Goal: Task Accomplishment & Management: Complete application form

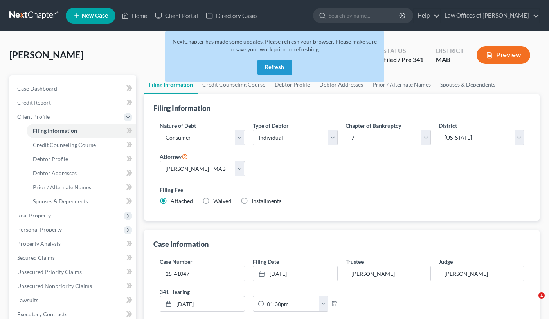
select select "1"
select select "0"
select select "39"
select select "0"
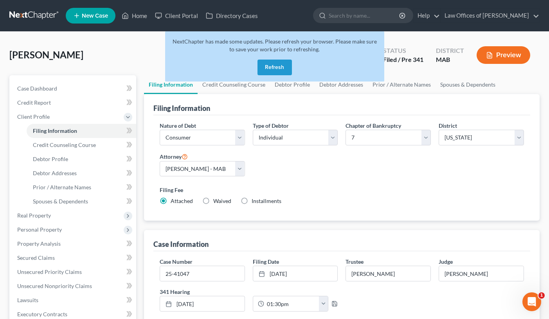
click at [92, 16] on span "New Case" at bounding box center [95, 16] width 26 height 6
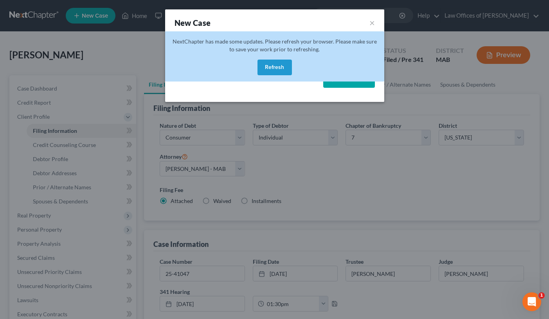
click at [272, 66] on button "Refresh" at bounding box center [275, 67] width 34 height 16
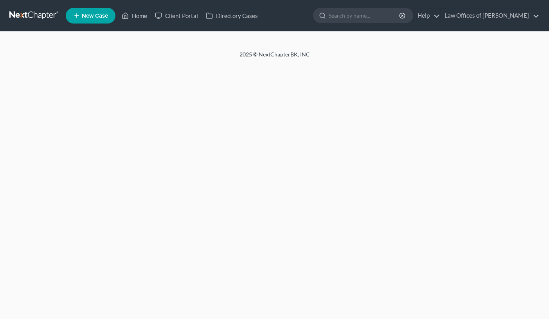
select select "1"
select select "0"
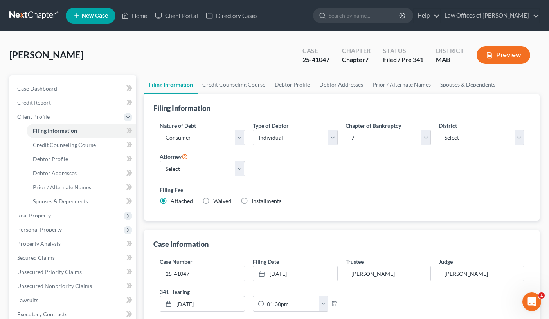
click at [95, 18] on span "New Case" at bounding box center [95, 16] width 26 height 6
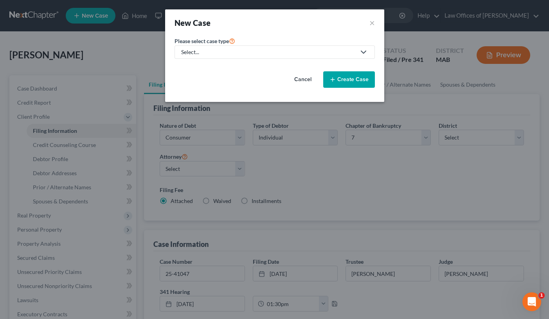
click at [195, 48] on div "Select..." at bounding box center [268, 52] width 175 height 8
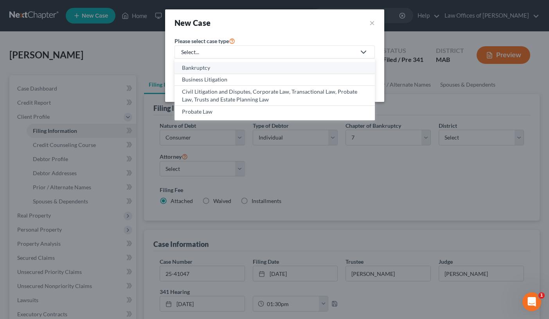
click at [198, 68] on div "Bankruptcy" at bounding box center [275, 68] width 186 height 8
select select "39"
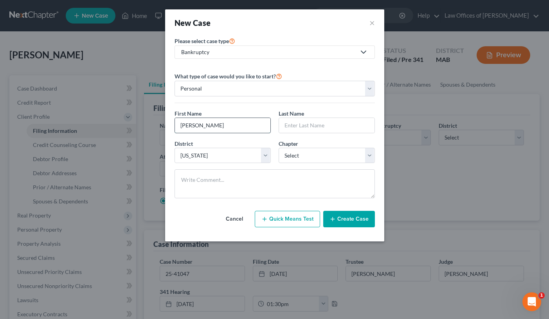
type input "[PERSON_NAME]"
type input "Pessotti"
select select "0"
click at [340, 219] on button "Create Case" at bounding box center [349, 219] width 52 height 16
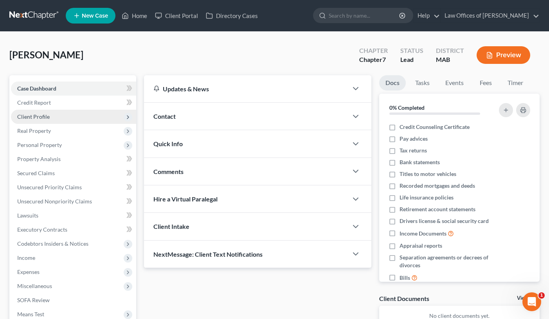
click at [75, 113] on span "Client Profile" at bounding box center [73, 117] width 125 height 14
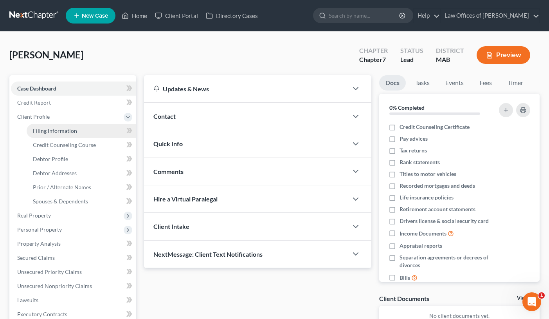
click at [100, 137] on link "Filing Information" at bounding box center [82, 131] width 110 height 14
select select "1"
select select "0"
select select "39"
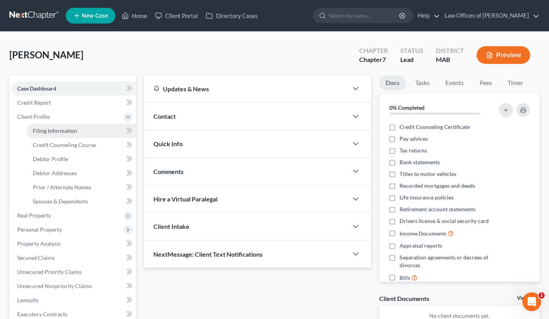
select select "0"
select select "22"
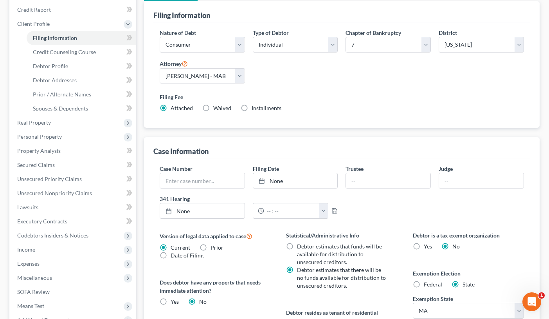
scroll to position [90, 0]
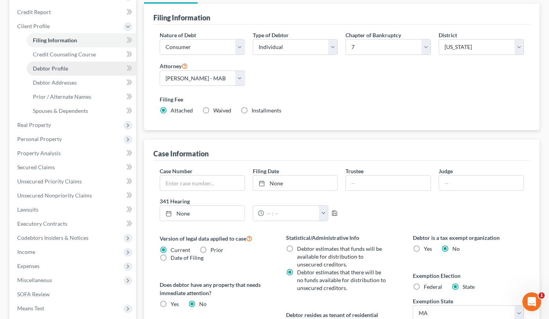
click at [73, 64] on link "Debtor Profile" at bounding box center [82, 68] width 110 height 14
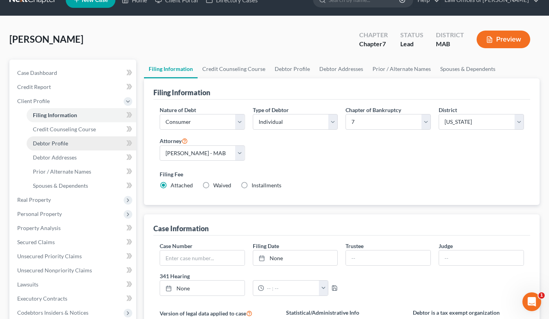
select select "0"
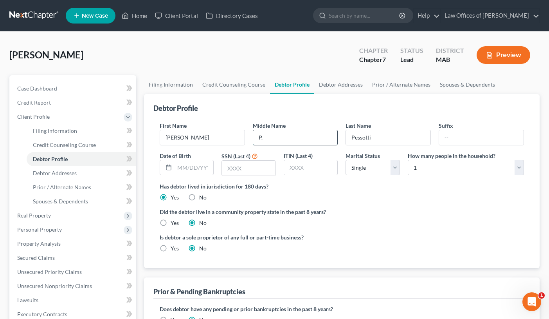
type input "P."
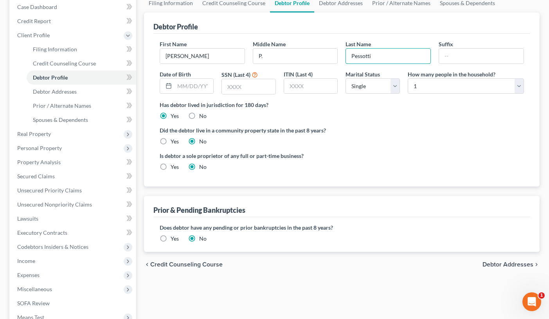
scroll to position [82, 0]
select select "4"
select select "1"
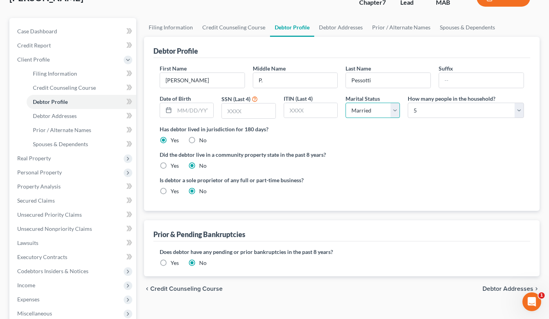
scroll to position [51, 0]
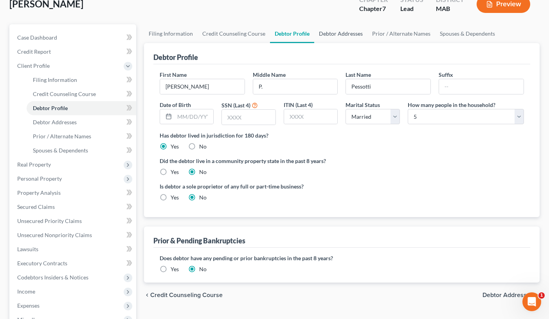
click at [347, 34] on link "Debtor Addresses" at bounding box center [340, 33] width 53 height 19
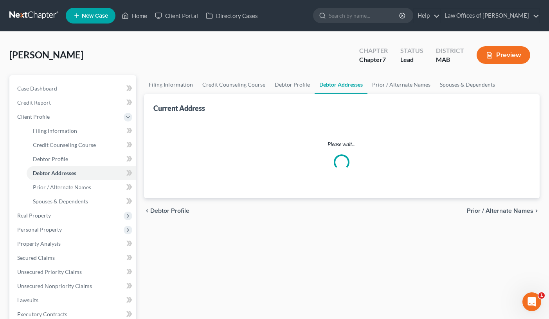
select select "0"
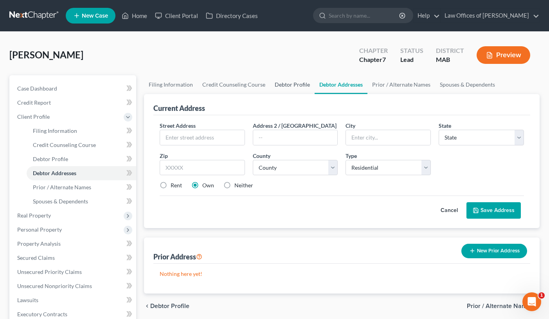
click at [284, 85] on link "Debtor Profile" at bounding box center [292, 84] width 45 height 19
select select "1"
select select "4"
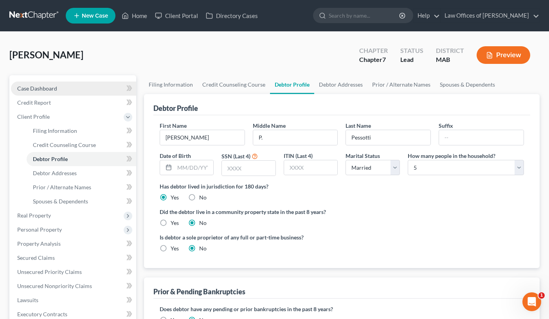
click at [85, 88] on link "Case Dashboard" at bounding box center [73, 88] width 125 height 14
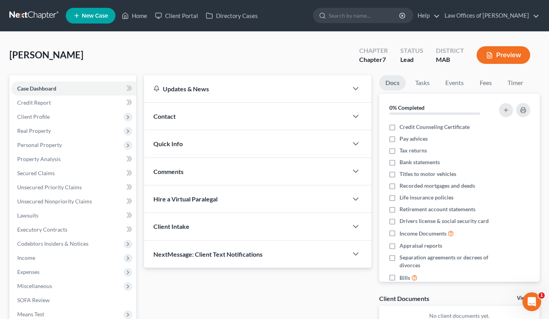
click at [187, 228] on span "Client Intake" at bounding box center [171, 225] width 36 height 7
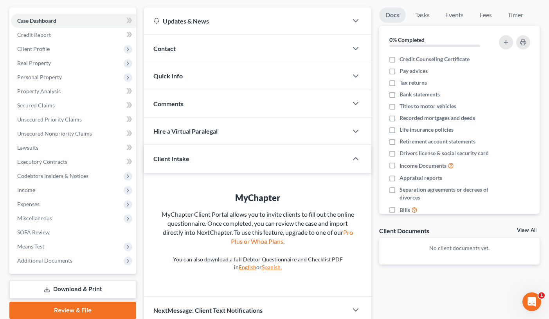
scroll to position [65, 0]
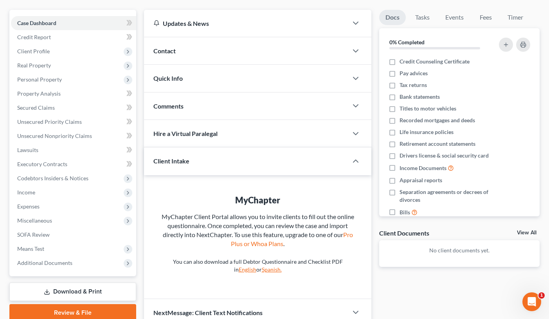
click at [225, 115] on div "Comments" at bounding box center [246, 105] width 204 height 27
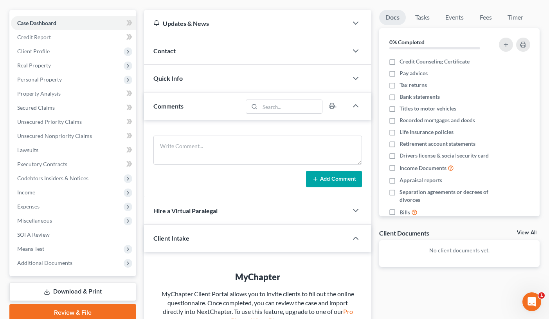
click at [218, 83] on div "Quick Info" at bounding box center [246, 78] width 204 height 27
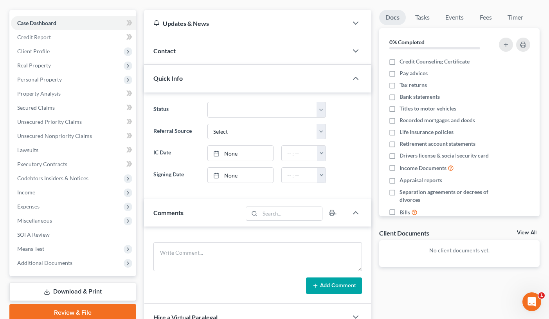
click at [219, 57] on div "Contact" at bounding box center [246, 50] width 204 height 27
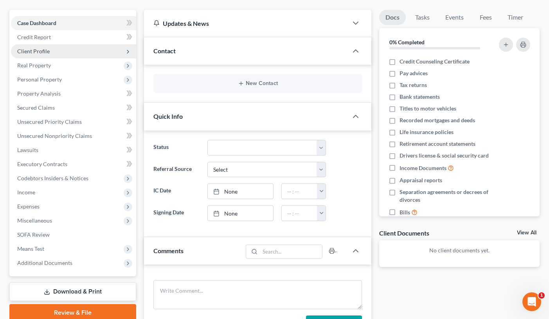
click at [65, 53] on span "Client Profile" at bounding box center [73, 51] width 125 height 14
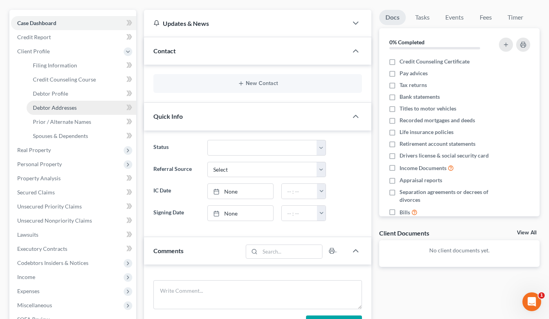
click at [70, 107] on span "Debtor Addresses" at bounding box center [55, 107] width 44 height 7
select select "0"
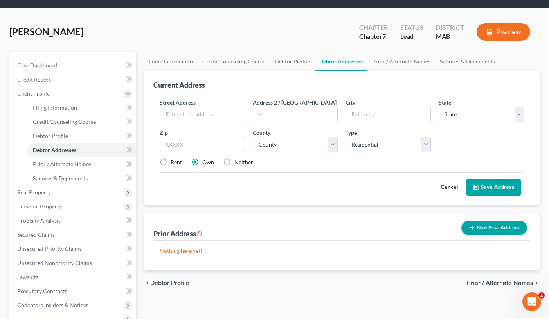
scroll to position [22, 0]
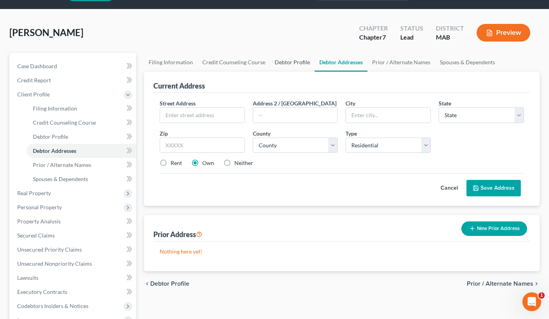
click at [290, 63] on link "Debtor Profile" at bounding box center [292, 62] width 45 height 19
select select "1"
select select "4"
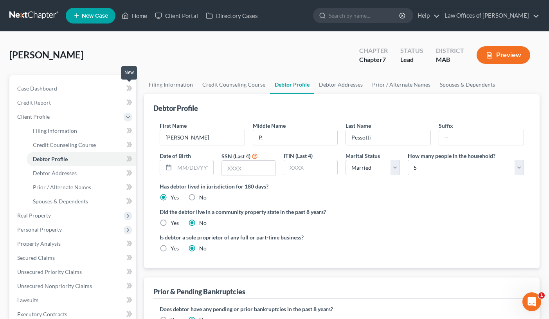
click at [126, 86] on icon at bounding box center [129, 88] width 6 height 10
click at [112, 88] on link "Case Dashboard" at bounding box center [73, 88] width 125 height 14
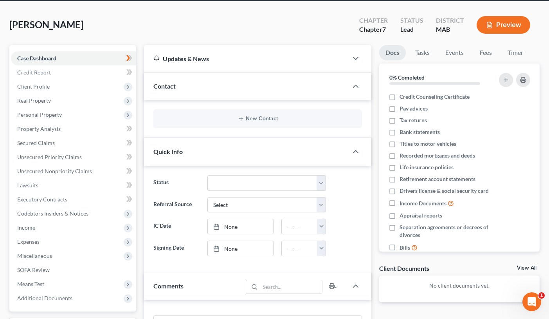
scroll to position [29, 0]
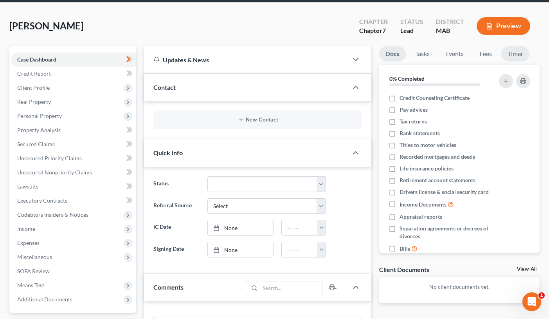
click at [516, 53] on link "Timer" at bounding box center [515, 53] width 28 height 15
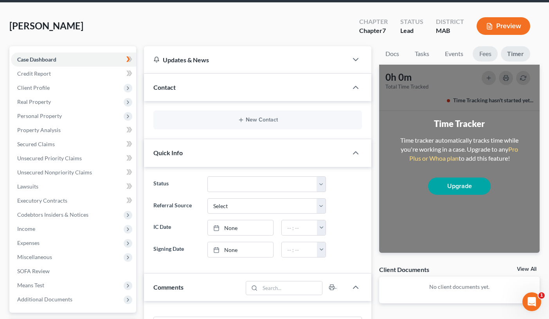
click at [487, 55] on link "Fees" at bounding box center [485, 53] width 25 height 15
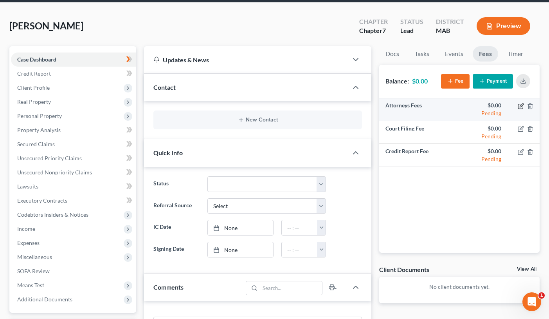
click at [521, 104] on icon "button" at bounding box center [521, 106] width 6 height 6
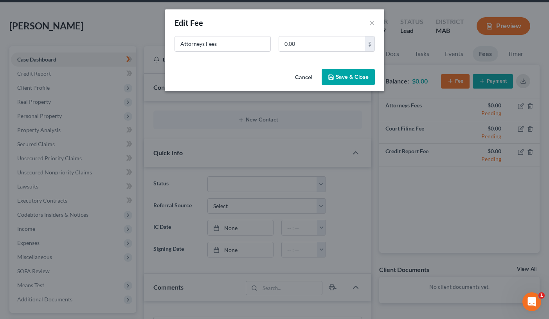
click at [305, 53] on div "Attorneys Fees 0.00 $" at bounding box center [275, 47] width 208 height 22
click at [305, 49] on input "0.00" at bounding box center [322, 43] width 86 height 15
type input "0"
type input "3,000.00"
click at [345, 78] on button "Save & Close" at bounding box center [348, 77] width 53 height 16
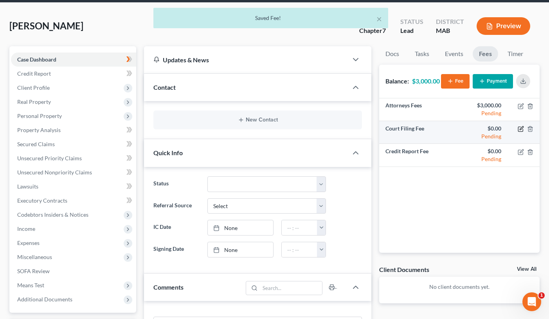
click at [521, 130] on icon "button" at bounding box center [522, 128] width 4 height 4
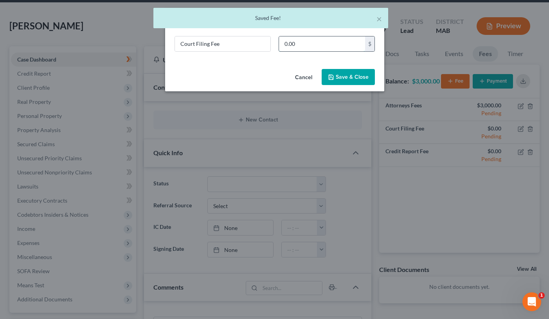
click at [319, 44] on input "0.00" at bounding box center [322, 43] width 86 height 15
drag, startPoint x: 319, startPoint y: 44, endPoint x: 279, endPoint y: 41, distance: 39.6
click at [279, 41] on input "0.00" at bounding box center [322, 43] width 86 height 15
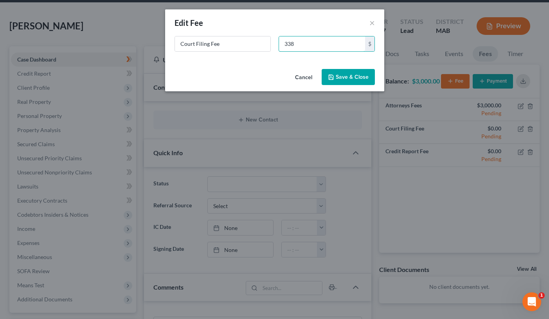
type input "338"
click at [341, 76] on button "Save & Close" at bounding box center [348, 77] width 53 height 16
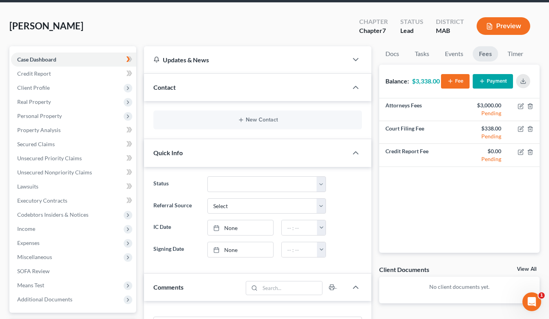
click at [492, 85] on button "Payment" at bounding box center [493, 81] width 40 height 14
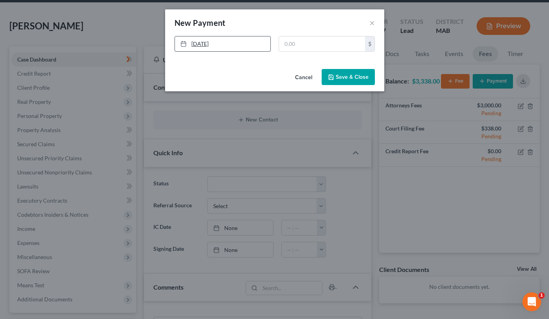
click at [223, 43] on link "[DATE]" at bounding box center [222, 43] width 95 height 15
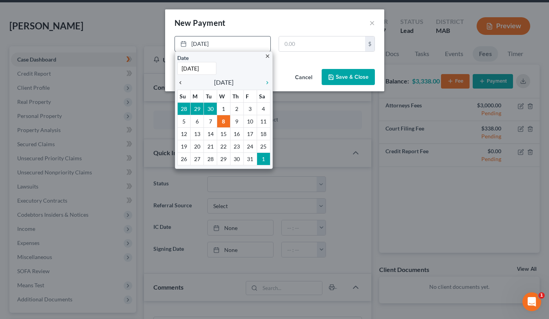
click at [181, 83] on icon "chevron_left" at bounding box center [182, 82] width 10 height 6
click at [179, 85] on icon "chevron_left" at bounding box center [182, 82] width 10 height 6
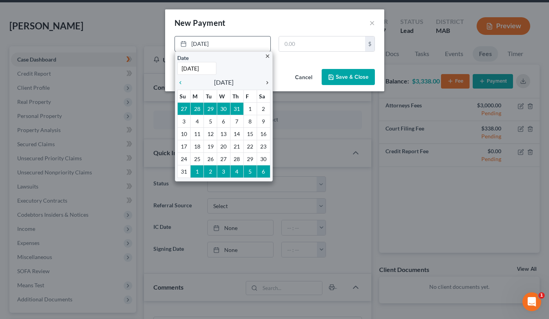
click at [263, 82] on icon "chevron_right" at bounding box center [265, 82] width 10 height 6
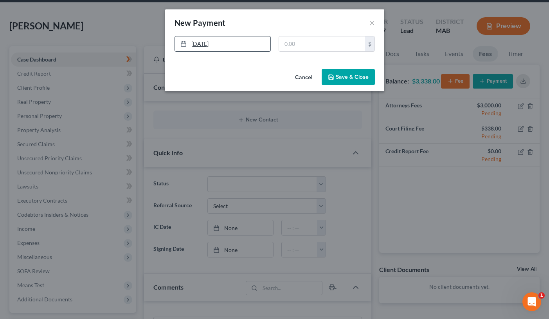
click at [244, 47] on link "[DATE]" at bounding box center [222, 43] width 95 height 15
click at [338, 48] on input "text" at bounding box center [322, 43] width 86 height 15
type input "3,338"
click at [355, 70] on button "Save & Close" at bounding box center [348, 77] width 53 height 16
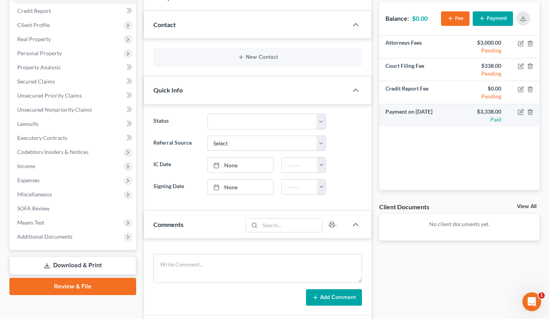
scroll to position [98, 0]
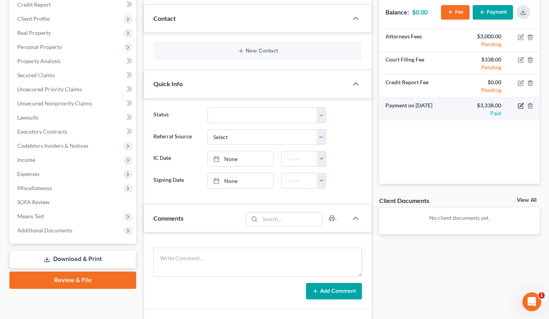
click at [520, 108] on icon "button" at bounding box center [520, 106] width 5 height 5
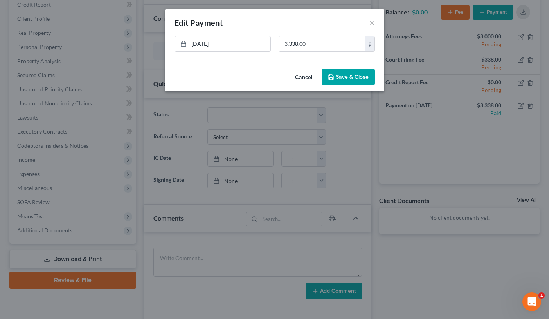
click at [357, 76] on button "Save & Close" at bounding box center [348, 77] width 53 height 16
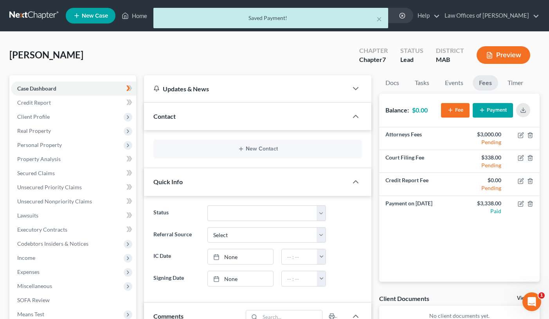
scroll to position [0, 0]
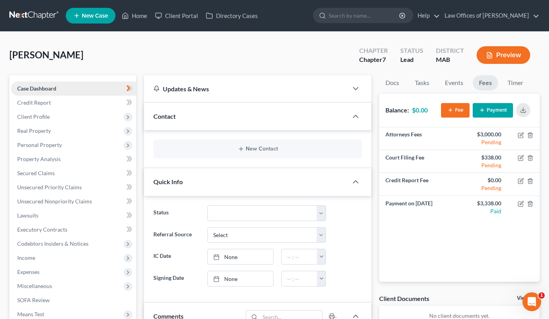
click at [102, 88] on link "Case Dashboard" at bounding box center [73, 88] width 125 height 14
click at [243, 150] on icon "button" at bounding box center [241, 149] width 6 height 6
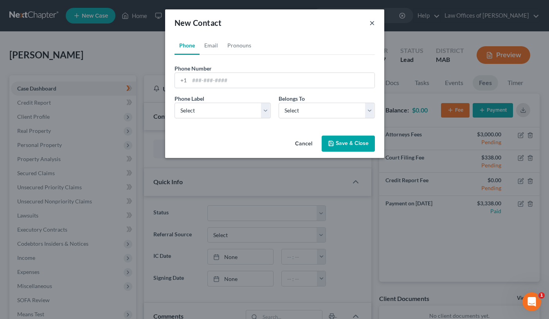
click at [372, 20] on button "×" at bounding box center [371, 22] width 5 height 9
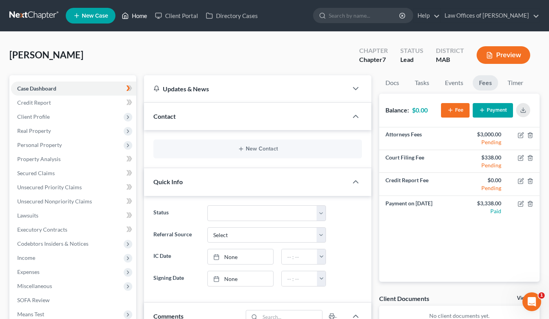
click at [139, 18] on link "Home" at bounding box center [134, 16] width 33 height 14
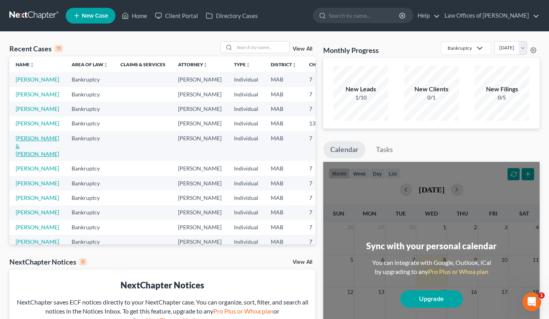
click at [26, 157] on link "[PERSON_NAME] & [PERSON_NAME]" at bounding box center [37, 146] width 43 height 22
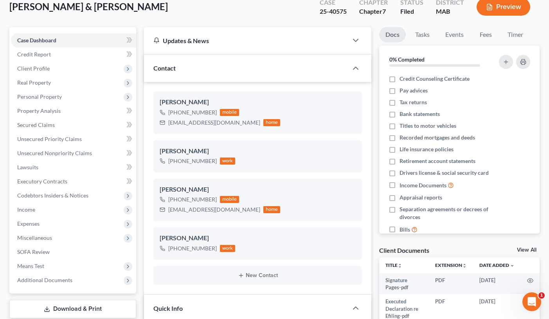
scroll to position [28, 0]
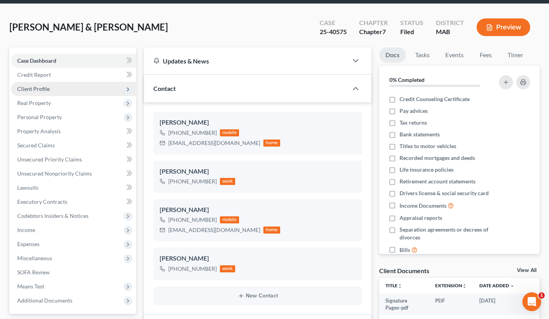
click at [39, 85] on span "Client Profile" at bounding box center [33, 88] width 32 height 7
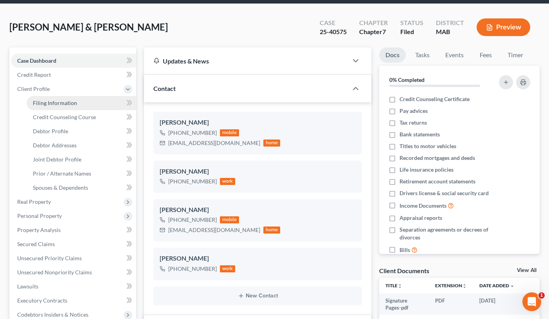
click at [53, 102] on span "Filing Information" at bounding box center [55, 102] width 44 height 7
select select "1"
select select "0"
select select "39"
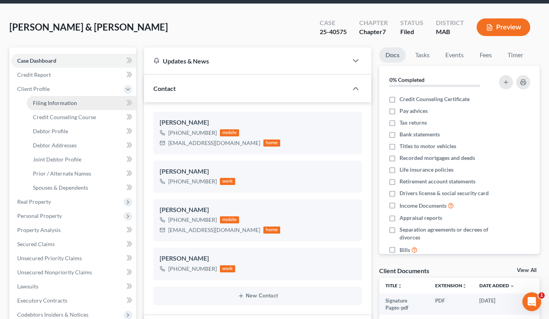
select select "0"
select select "22"
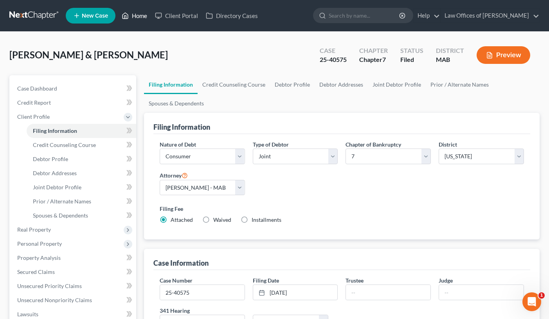
click at [137, 18] on link "Home" at bounding box center [134, 16] width 33 height 14
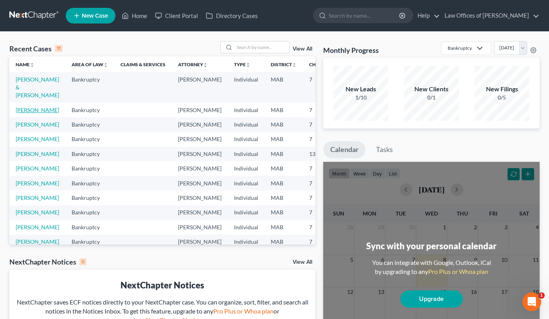
click at [23, 113] on link "[PERSON_NAME]" at bounding box center [37, 109] width 43 height 7
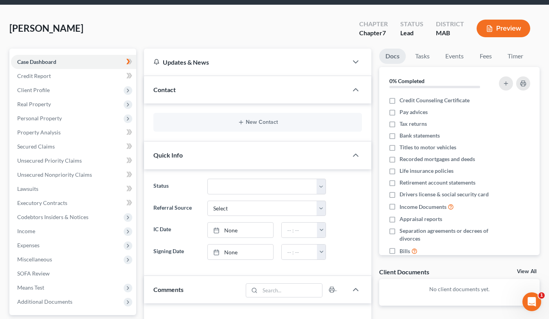
scroll to position [41, 0]
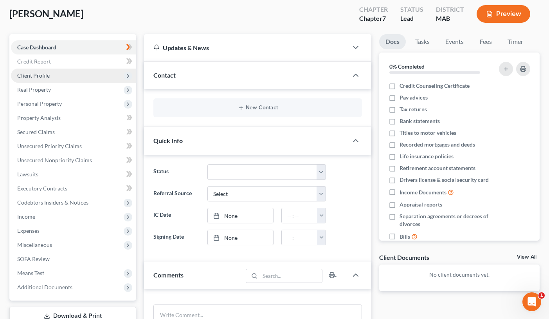
click at [47, 78] on span "Client Profile" at bounding box center [33, 75] width 32 height 7
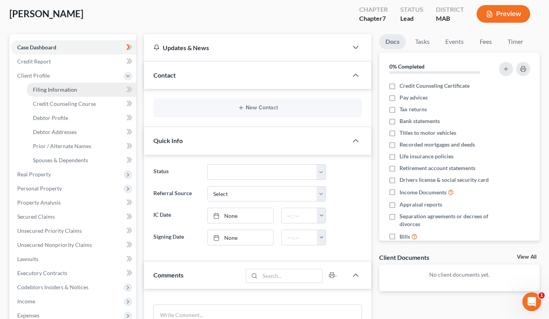
click at [57, 88] on span "Filing Information" at bounding box center [55, 89] width 44 height 7
select select "1"
select select "0"
select select "39"
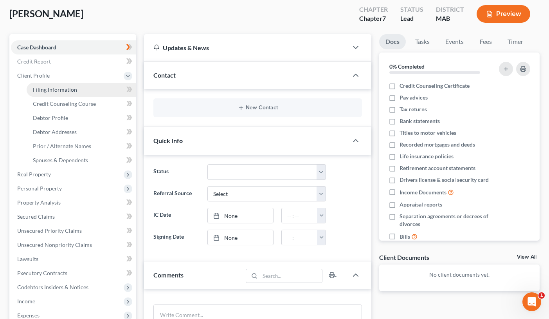
select select "0"
select select "22"
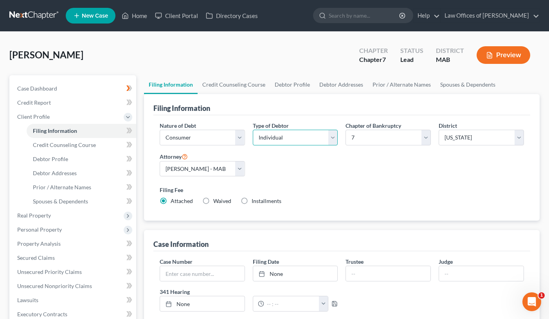
select select "1"
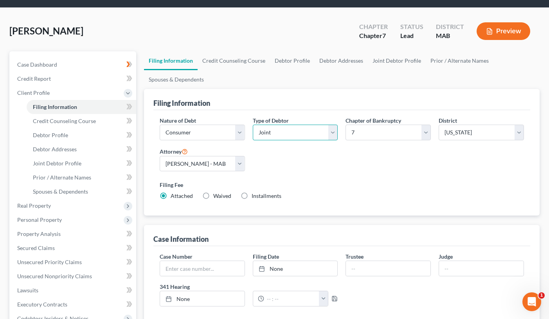
scroll to position [23, 0]
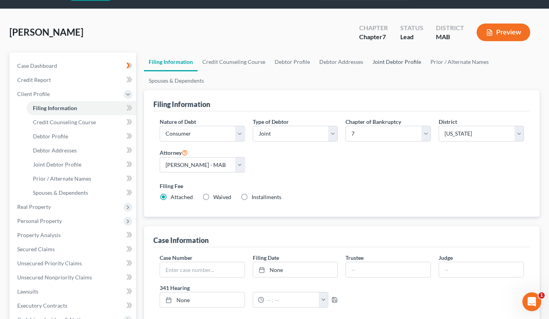
click at [382, 60] on link "Joint Debtor Profile" at bounding box center [397, 61] width 58 height 19
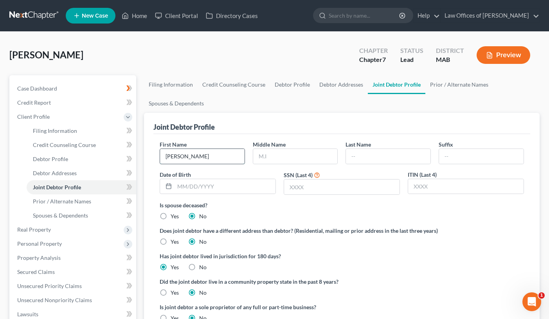
type input "[PERSON_NAME]"
type input "M."
type input "Pessotti"
type input "0"
type input "[DATE]"
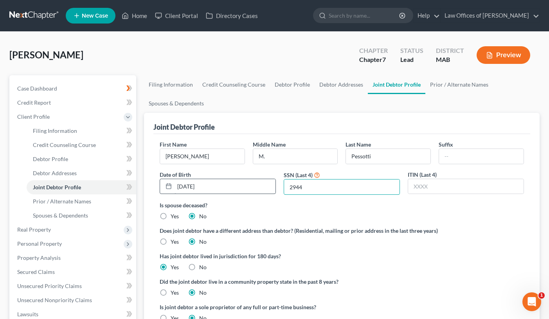
type input "2944"
click at [292, 83] on link "Debtor Profile" at bounding box center [292, 84] width 45 height 19
select select "1"
select select "4"
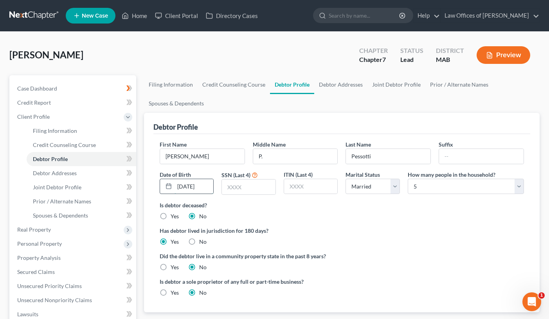
type input "[DATE]"
type input "2810"
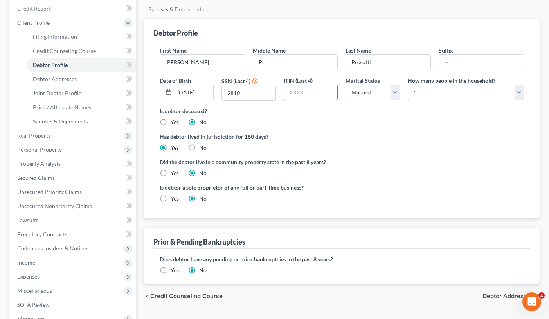
scroll to position [103, 0]
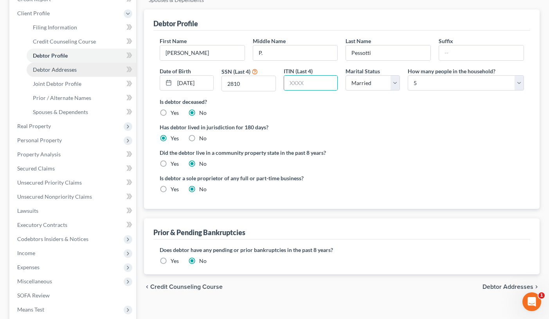
click at [85, 69] on link "Debtor Addresses" at bounding box center [82, 70] width 110 height 14
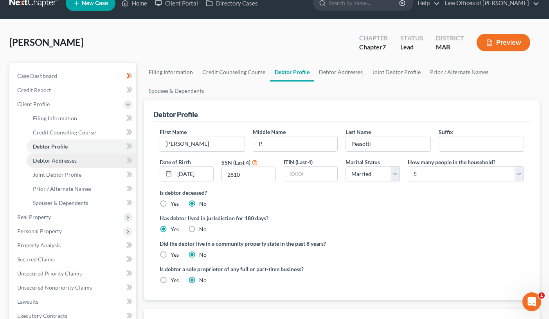
select select "0"
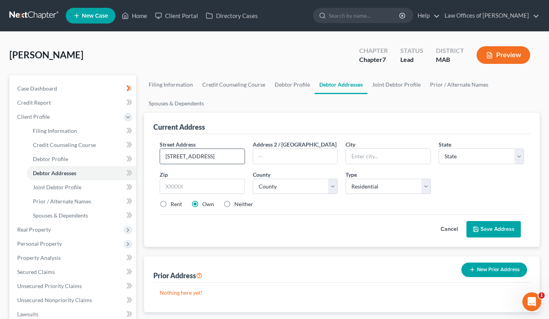
type input "[STREET_ADDRESS]"
type input "01821"
type input "Billerica"
select select "22"
select select "8"
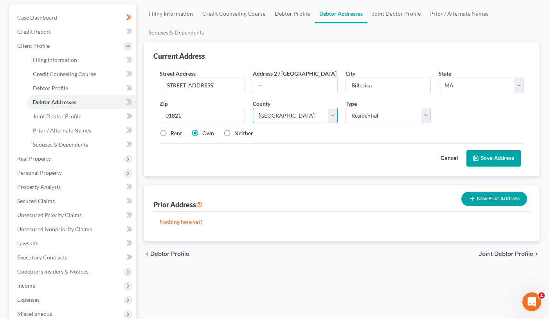
scroll to position [86, 0]
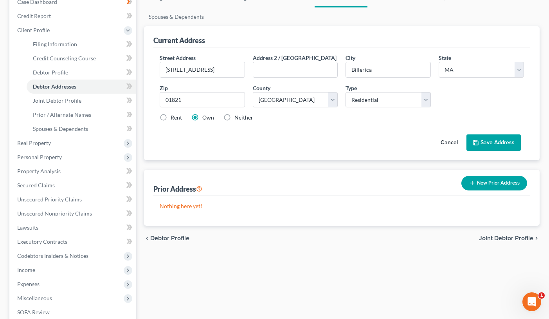
click at [484, 145] on button "Save Address" at bounding box center [494, 142] width 54 height 16
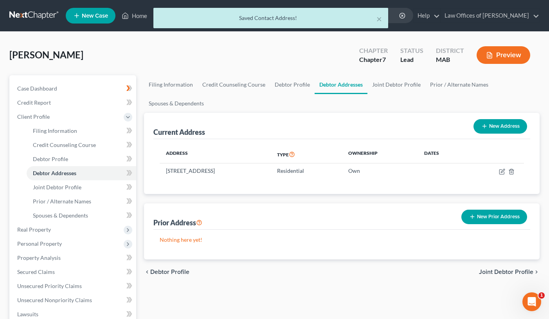
scroll to position [0, 0]
click at [286, 80] on link "Debtor Profile" at bounding box center [292, 84] width 45 height 19
select select "1"
select select "4"
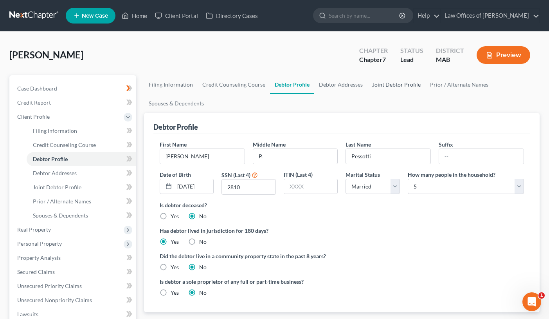
click at [389, 87] on link "Joint Debtor Profile" at bounding box center [396, 84] width 58 height 19
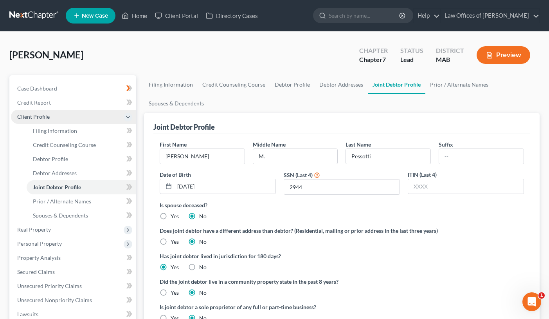
click at [60, 119] on span "Client Profile" at bounding box center [73, 117] width 125 height 14
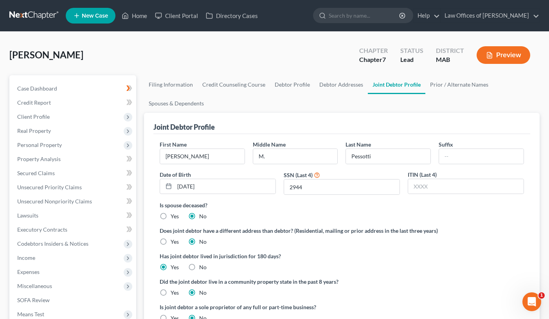
click at [49, 57] on span "[PERSON_NAME]" at bounding box center [46, 54] width 74 height 11
click at [70, 88] on link "Case Dashboard" at bounding box center [73, 88] width 125 height 14
select select "10"
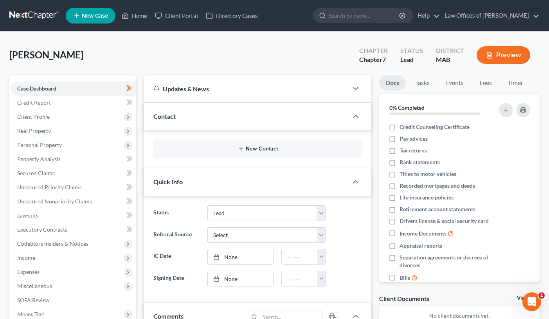
click at [197, 149] on button "New Contact" at bounding box center [258, 149] width 196 height 6
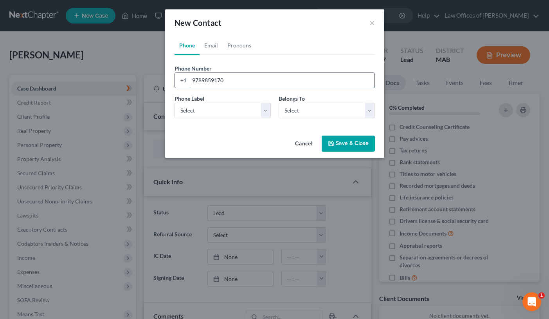
type input "9789859170"
select select "0"
drag, startPoint x: 332, startPoint y: 143, endPoint x: 209, endPoint y: 45, distance: 157.1
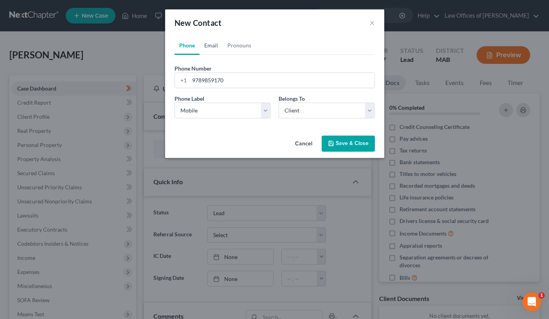
click at [209, 45] on div "New Contact × Phone Email Pronouns Phone Number * [PHONE_NUMBER] Ext. Phone Lab…" at bounding box center [274, 83] width 219 height 148
click at [209, 45] on link "Email" at bounding box center [211, 45] width 23 height 19
click at [204, 89] on form "Email Address Email Label Select Home Work Other Belongs To * Select Client Spo…" at bounding box center [275, 94] width 200 height 60
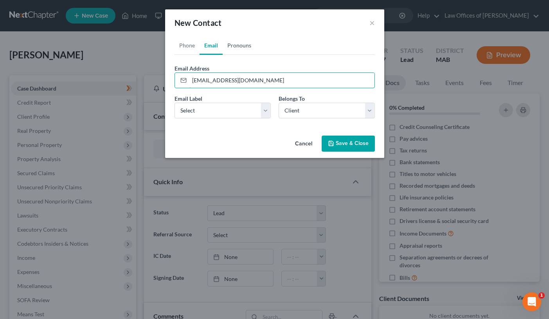
type input "[EMAIL_ADDRESS][DOMAIN_NAME]"
click at [238, 46] on link "Pronouns" at bounding box center [239, 45] width 33 height 19
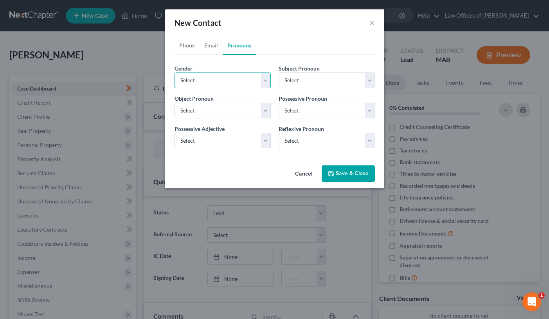
select select "0"
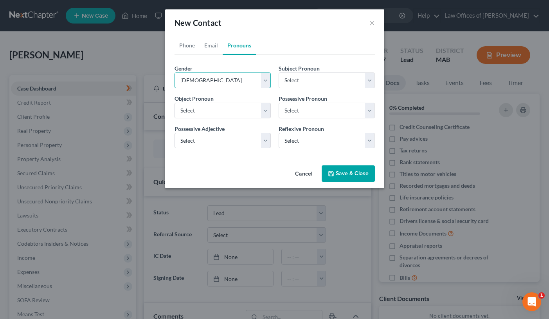
select select "0"
select select "3"
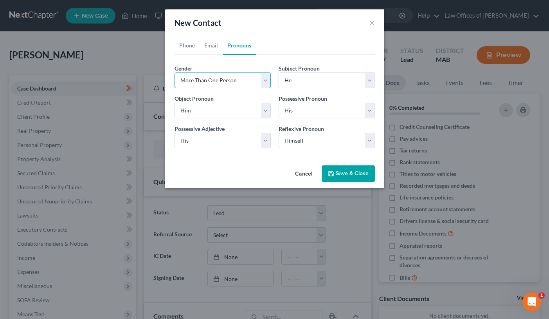
select select "3"
select select "0"
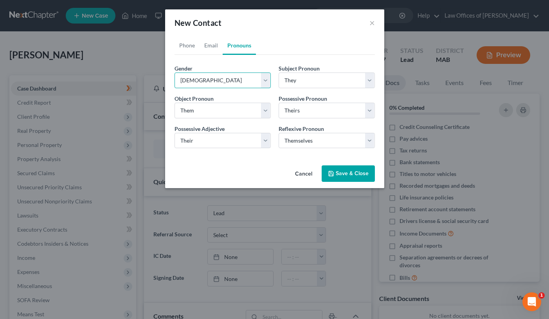
select select "0"
click at [340, 171] on button "Save & Close" at bounding box center [348, 173] width 53 height 16
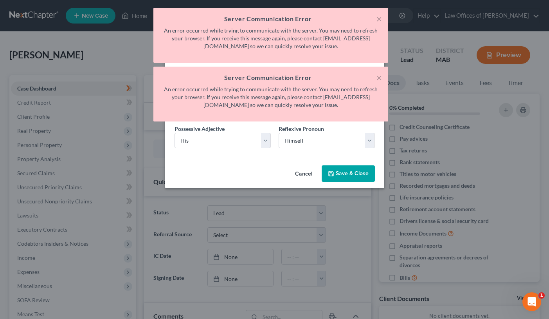
click at [340, 171] on button "Save & Close" at bounding box center [348, 173] width 53 height 16
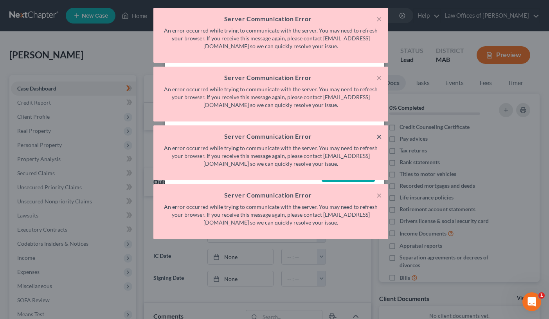
click at [378, 138] on button "×" at bounding box center [378, 135] width 5 height 9
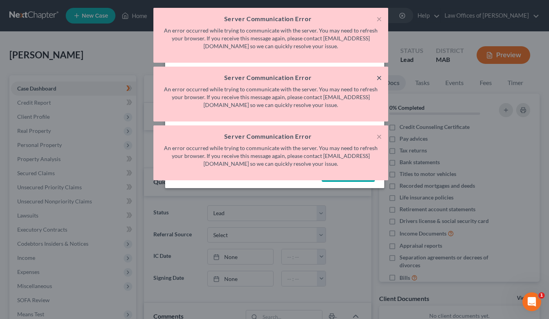
click at [378, 77] on button "×" at bounding box center [378, 77] width 5 height 9
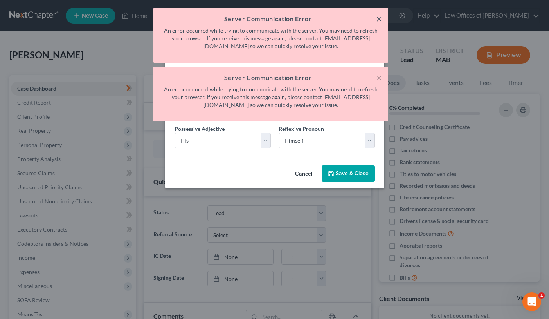
click at [379, 14] on button "×" at bounding box center [378, 18] width 5 height 9
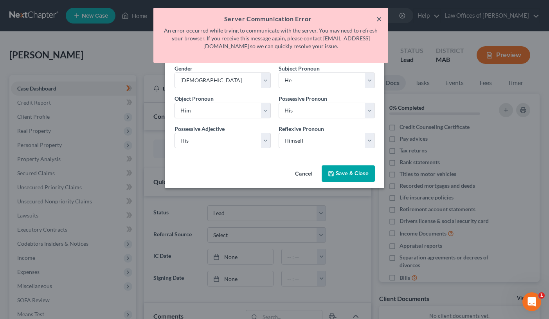
click at [378, 23] on button "×" at bounding box center [378, 18] width 5 height 9
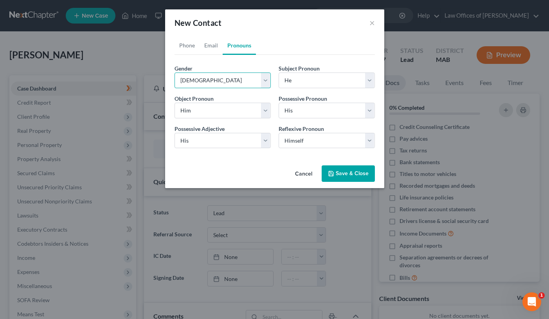
select select "1"
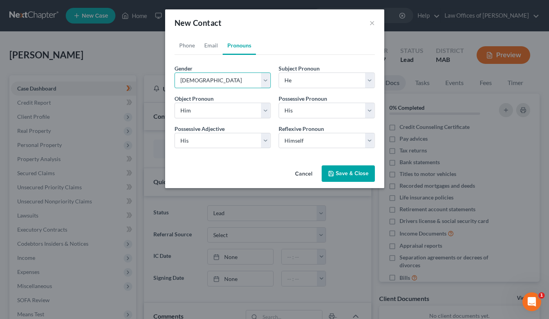
select select "1"
select select "0"
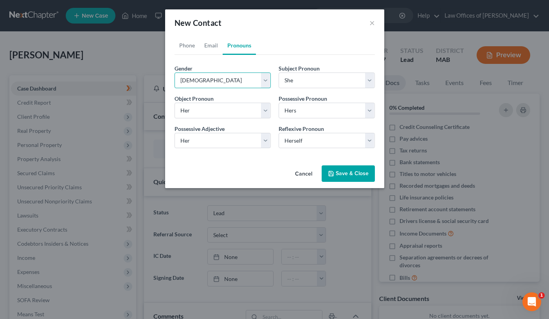
select select "0"
click at [341, 171] on button "Save & Close" at bounding box center [348, 173] width 53 height 16
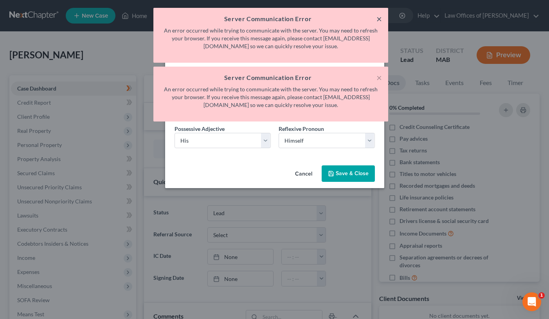
click at [379, 17] on button "×" at bounding box center [378, 18] width 5 height 9
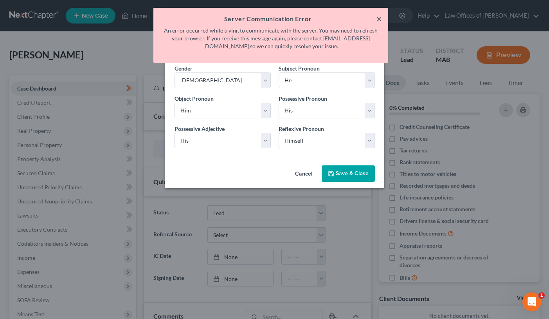
click at [380, 19] on button "×" at bounding box center [378, 18] width 5 height 9
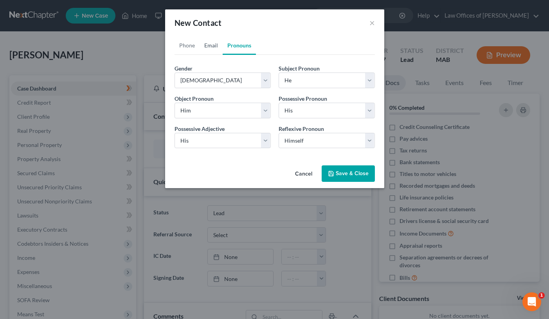
click at [212, 49] on link "Email" at bounding box center [211, 45] width 23 height 19
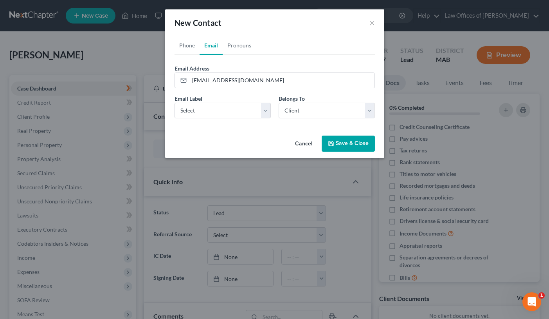
click at [336, 142] on button "Save & Close" at bounding box center [348, 143] width 53 height 16
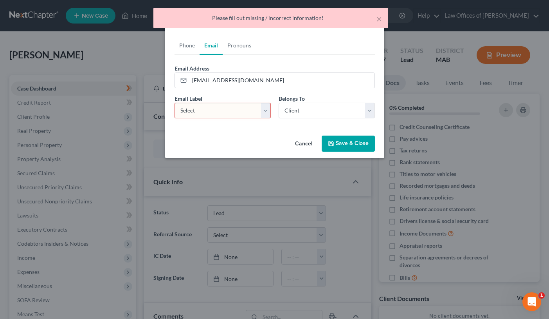
select select "0"
click at [345, 144] on button "Save & Close" at bounding box center [348, 143] width 53 height 16
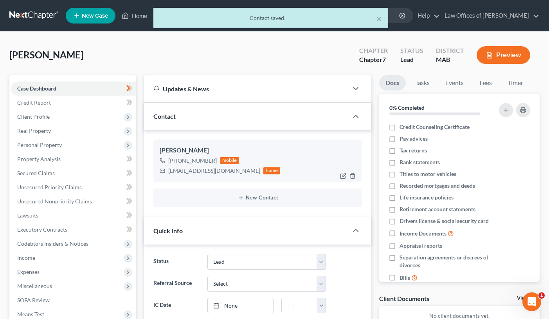
click at [198, 147] on div "[PERSON_NAME]" at bounding box center [258, 150] width 196 height 9
click at [340, 173] on icon "button" at bounding box center [343, 176] width 6 height 6
select select "0"
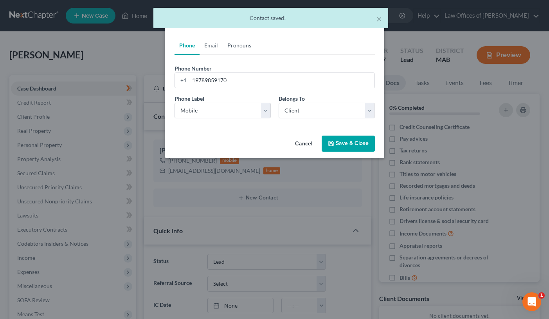
click at [240, 51] on link "Pronouns" at bounding box center [239, 45] width 33 height 19
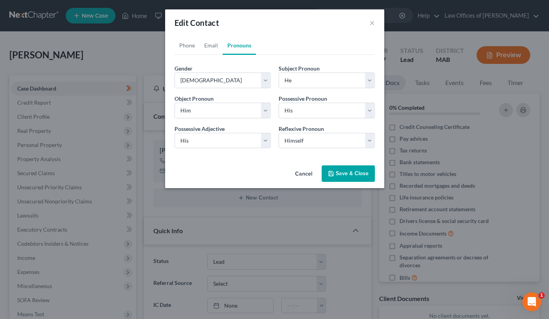
click at [336, 173] on button "Save & Close" at bounding box center [348, 173] width 53 height 16
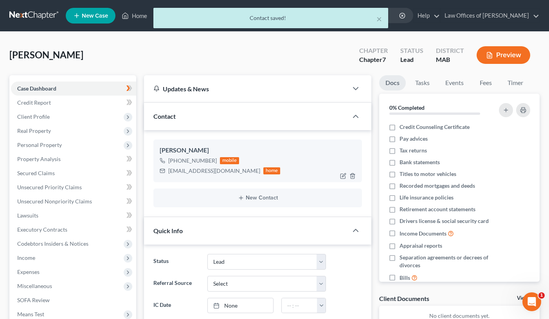
scroll to position [27, 0]
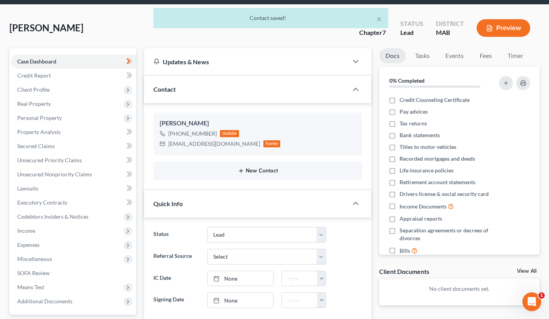
click at [249, 170] on button "New Contact" at bounding box center [258, 171] width 196 height 6
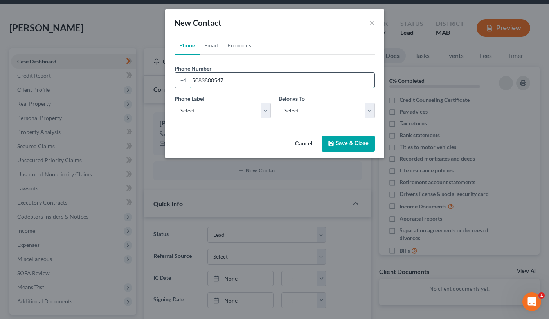
type input "5083800547"
select select "0"
select select "1"
click at [211, 44] on link "Email" at bounding box center [211, 45] width 23 height 19
type input "[EMAIL_ADDRESS][DOMAIN_NAME]"
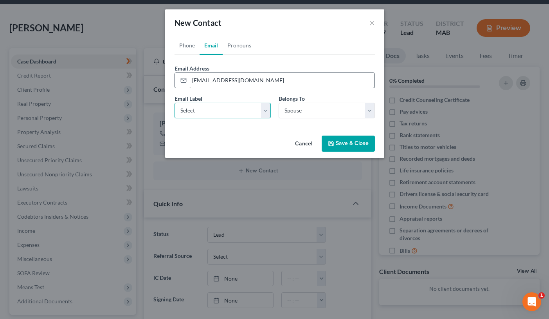
select select "0"
click at [243, 49] on link "Pronouns" at bounding box center [239, 45] width 33 height 19
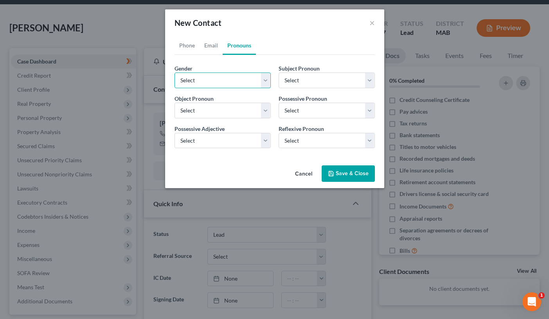
select select "1"
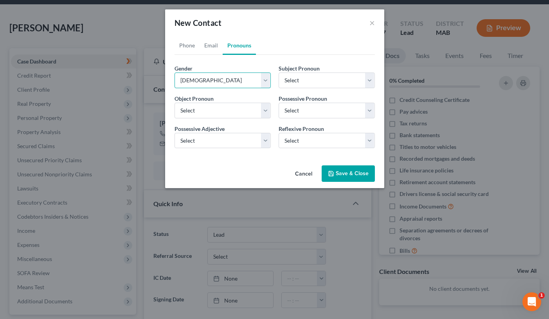
select select "1"
click at [343, 171] on button "Save & Close" at bounding box center [348, 173] width 53 height 16
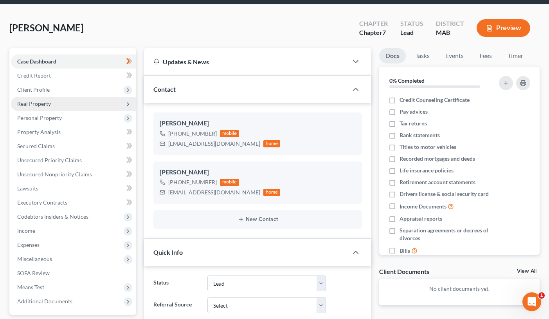
click at [67, 104] on span "Real Property" at bounding box center [73, 104] width 125 height 14
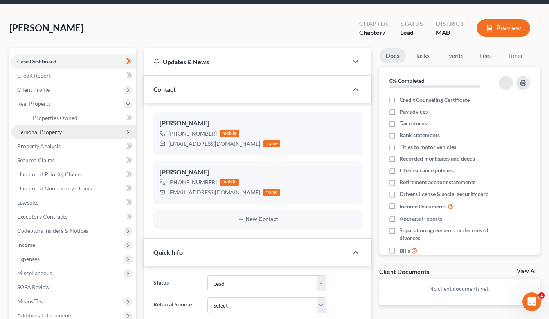
click at [95, 125] on span "Personal Property" at bounding box center [73, 132] width 125 height 14
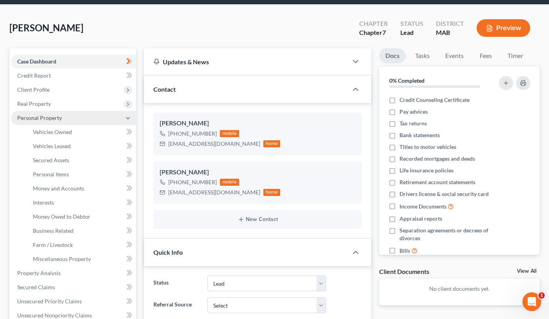
click at [91, 119] on span "Personal Property" at bounding box center [73, 118] width 125 height 14
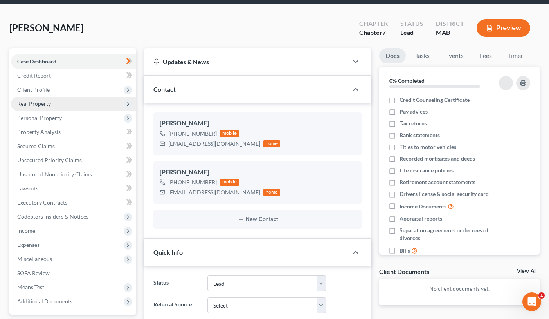
click at [67, 105] on span "Real Property" at bounding box center [73, 104] width 125 height 14
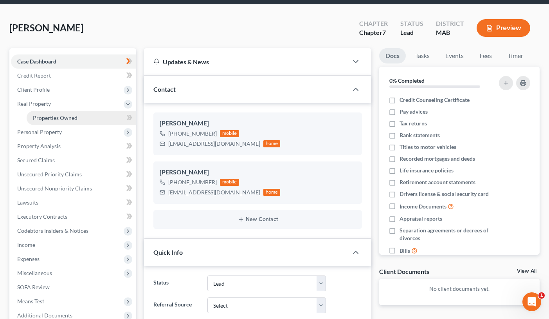
click at [75, 119] on span "Properties Owned" at bounding box center [55, 117] width 45 height 7
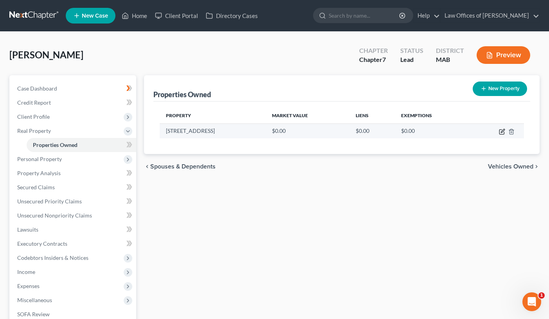
click at [502, 132] on icon "button" at bounding box center [503, 131] width 4 height 4
select select "22"
select select "8"
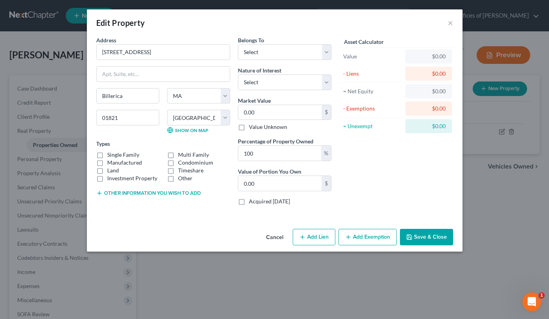
click at [134, 153] on label "Single Family" at bounding box center [123, 155] width 32 height 8
click at [115, 153] on input "Single Family" at bounding box center [112, 153] width 5 height 5
checkbox input "true"
select select "2"
select select "5"
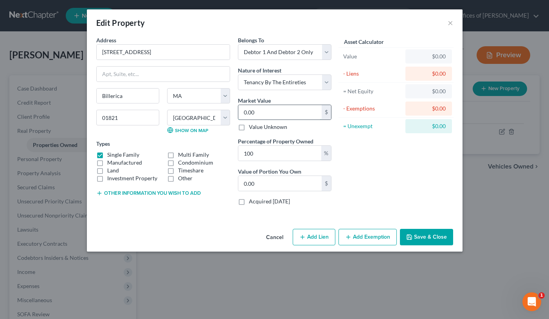
click at [292, 115] on input "0.00" at bounding box center [279, 112] width 83 height 15
type input "6"
type input "6.00"
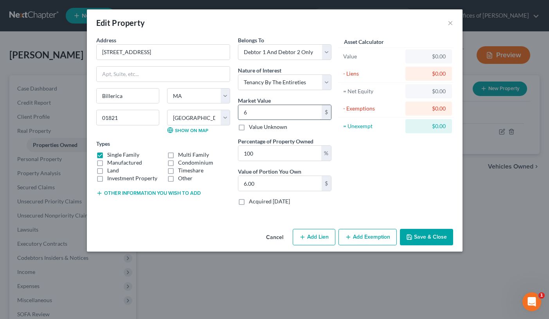
type input "60"
type input "60.00"
type input "600"
type input "600.00"
type input "6000"
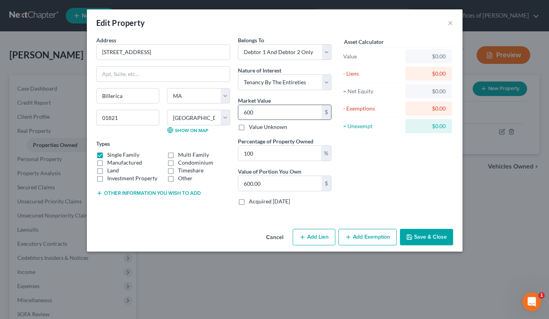
type input "6,000.00"
type input "6,0000"
type input "60,000.00"
type input "60,0000"
type input "600,000.00"
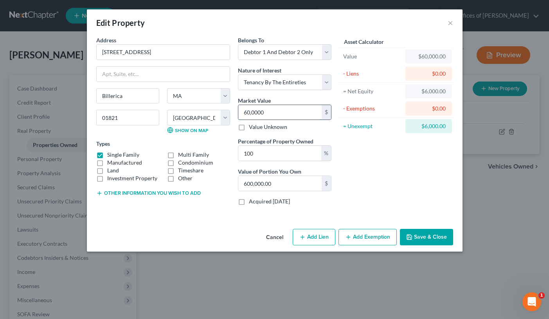
type input "600,000"
click at [175, 190] on button "Other information you wish to add" at bounding box center [148, 193] width 104 height 6
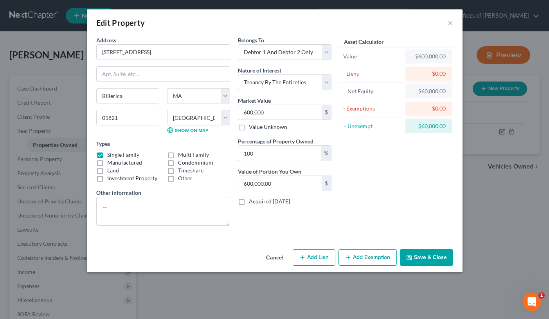
click at [303, 257] on line "button" at bounding box center [303, 257] width 4 height 0
select select "2"
select select "0"
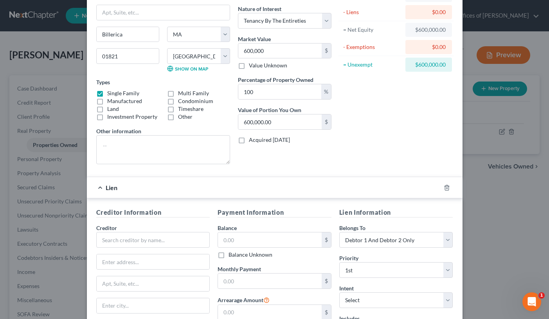
scroll to position [106, 0]
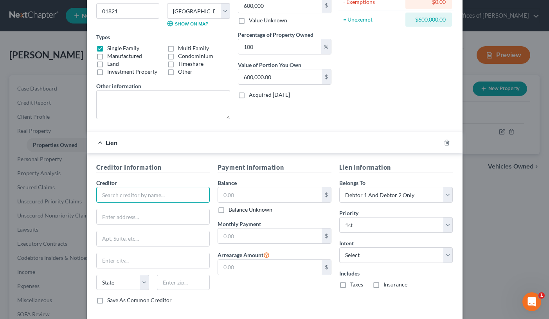
click at [174, 196] on input "text" at bounding box center [153, 195] width 114 height 16
type input "[PERSON_NAME]"
type input "[STREET_ADDRESS]"
type input "Suite 100"
type input "73114"
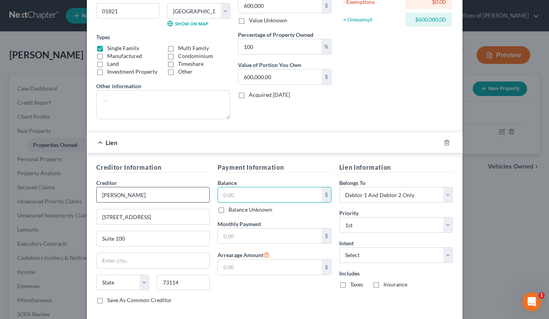
type input "[US_STATE][GEOGRAPHIC_DATA]"
select select "37"
type input "170,000"
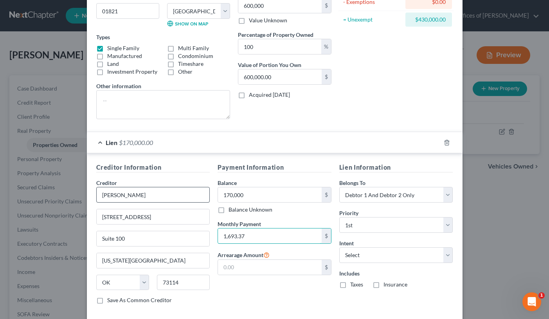
type input "1,693.37"
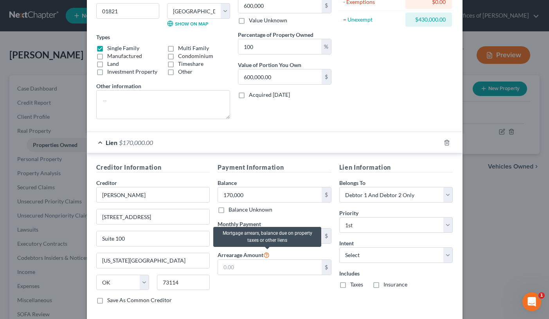
click at [269, 256] on icon at bounding box center [266, 253] width 6 height 7
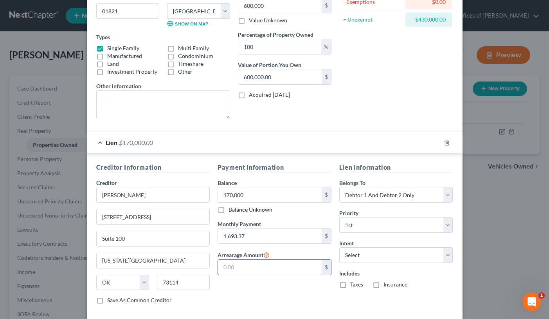
click at [298, 268] on input "text" at bounding box center [270, 266] width 104 height 15
type input "3,386.74"
select select "4"
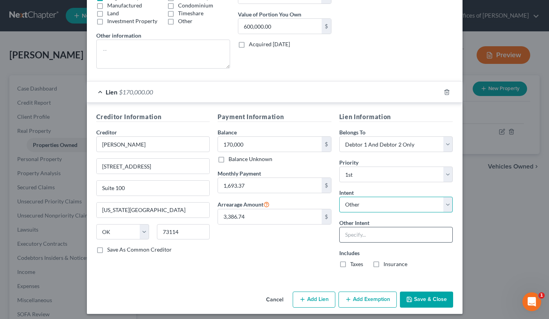
scroll to position [159, 0]
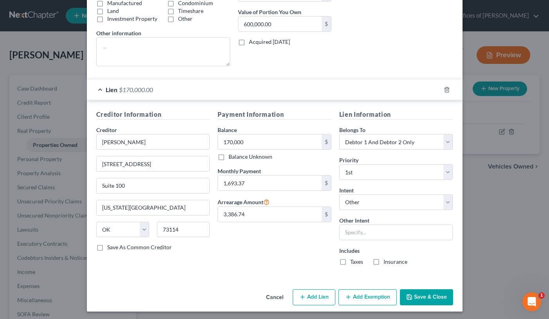
click at [350, 262] on label "Taxes" at bounding box center [356, 262] width 13 height 8
click at [353, 262] on input "Taxes" at bounding box center [355, 260] width 5 height 5
checkbox input "true"
click at [384, 258] on label "Insurance" at bounding box center [396, 262] width 24 height 8
click at [387, 258] on input "Insurance" at bounding box center [389, 260] width 5 height 5
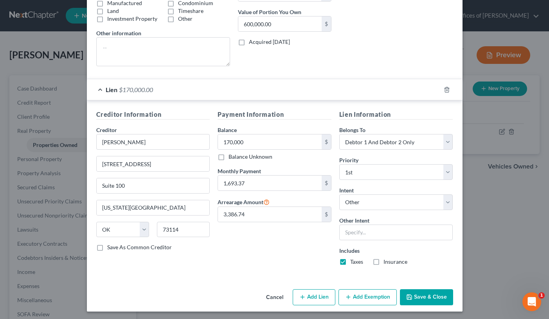
checkbox input "true"
click at [369, 236] on input "text" at bounding box center [396, 232] width 114 height 16
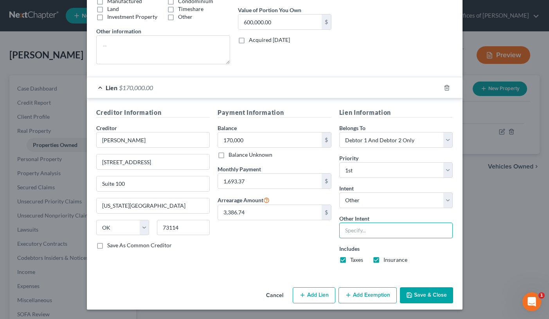
scroll to position [161, 0]
type input "P"
type input "Retain and pay in ordinary course"
click at [316, 299] on button "Add Lien" at bounding box center [314, 295] width 43 height 16
select select "2"
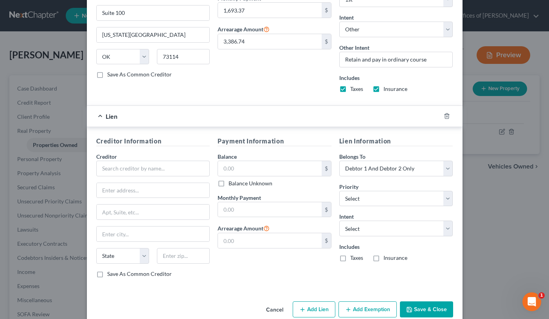
scroll to position [335, 0]
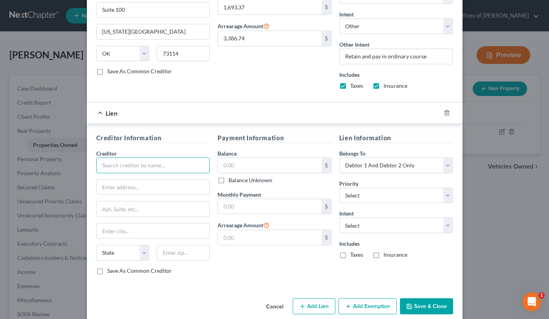
click at [179, 168] on input "text" at bounding box center [153, 165] width 114 height 16
type input "[PERSON_NAME] Federal Credit Union"
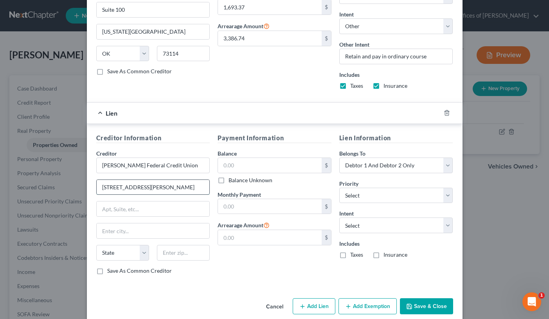
type input "[STREET_ADDRESS][PERSON_NAME]"
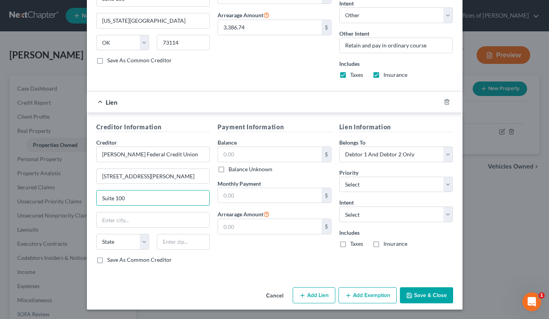
scroll to position [346, 0]
type input "Suite 100"
type input "01460"
type input "Littleton"
select select "22"
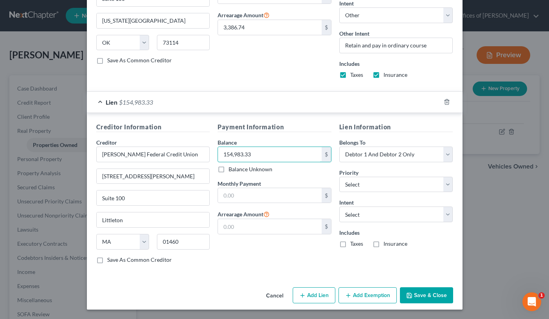
type input "154,983.33"
click at [418, 293] on button "Save & Close" at bounding box center [426, 295] width 53 height 16
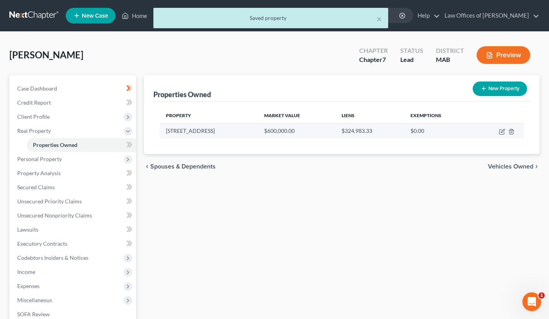
click at [498, 131] on td at bounding box center [499, 130] width 50 height 15
click at [500, 131] on icon "button" at bounding box center [502, 131] width 6 height 6
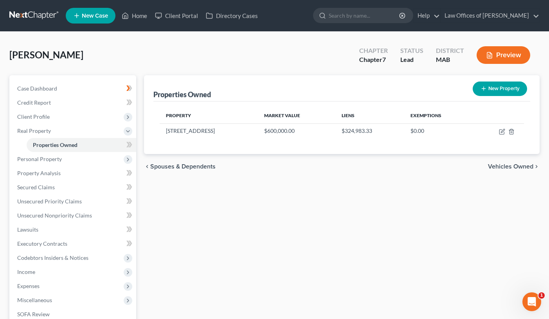
select select "22"
select select "8"
select select "2"
select select "5"
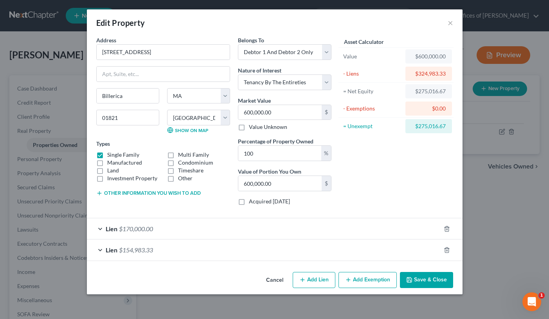
click at [315, 276] on button "Add Lien" at bounding box center [314, 280] width 43 height 16
select select "2"
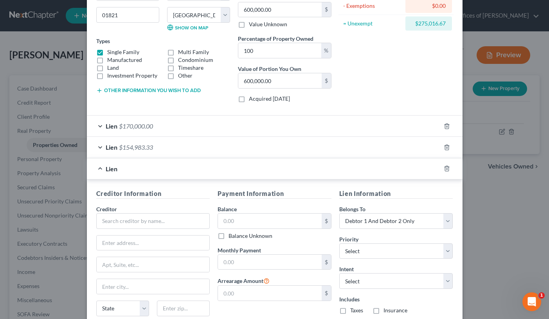
scroll to position [103, 0]
click at [236, 218] on input "text" at bounding box center [270, 220] width 104 height 15
type input "1"
type input "54"
type input "5,641.10"
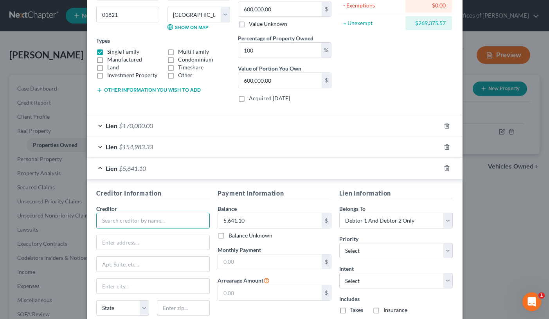
click at [179, 227] on input "text" at bounding box center [153, 221] width 114 height 16
type input "Secretary of Housing and Urban Development"
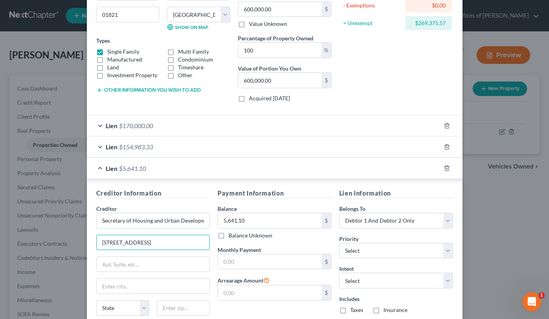
type input "[STREET_ADDRESS]"
type input "[US_STATE]"
select select "8"
type input "20410"
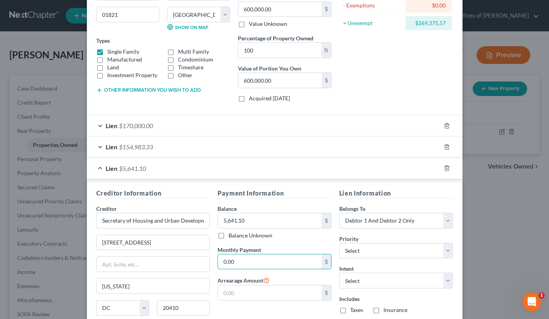
type input "0.00"
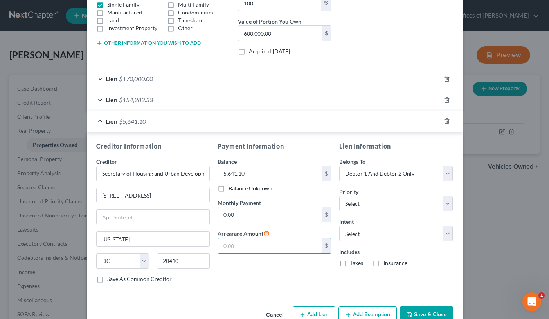
scroll to position [153, 0]
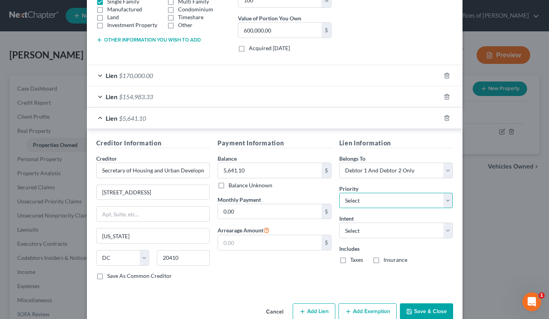
select select "2"
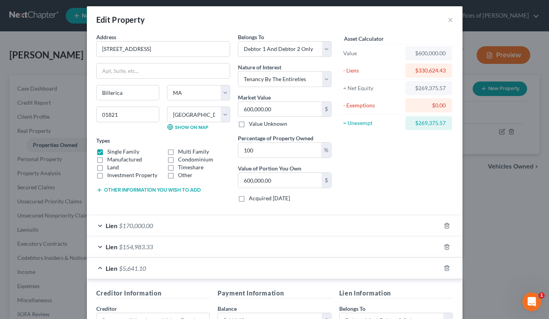
scroll to position [0, 0]
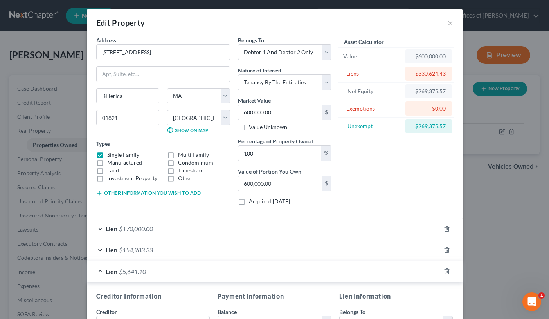
click at [345, 244] on div "Lien $154,983.33" at bounding box center [264, 249] width 354 height 21
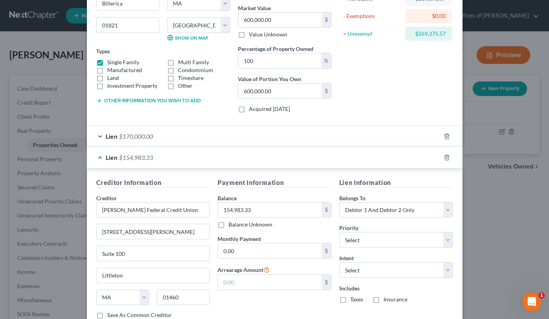
scroll to position [158, 0]
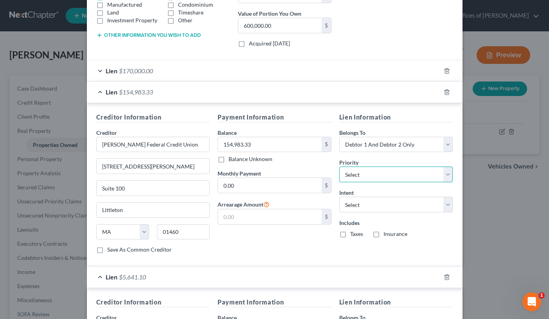
select select "0"
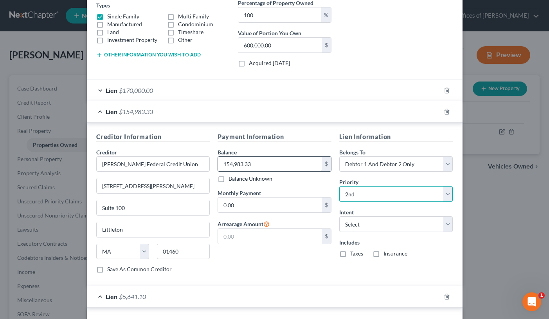
scroll to position [113, 0]
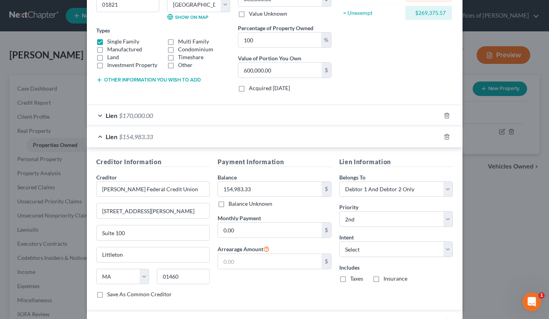
click at [320, 107] on div "Lien $170,000.00" at bounding box center [264, 115] width 354 height 21
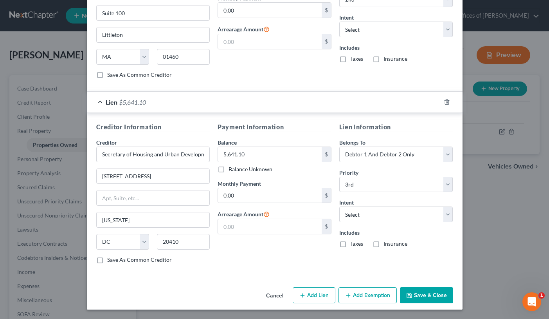
scroll to position [510, 0]
click at [413, 295] on icon "button" at bounding box center [409, 295] width 6 height 6
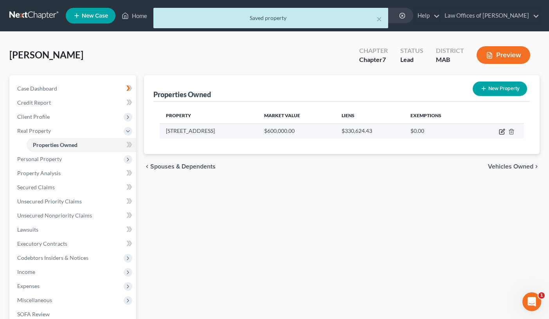
click at [500, 130] on icon "button" at bounding box center [501, 132] width 5 height 5
select select "22"
select select "8"
select select "2"
select select "5"
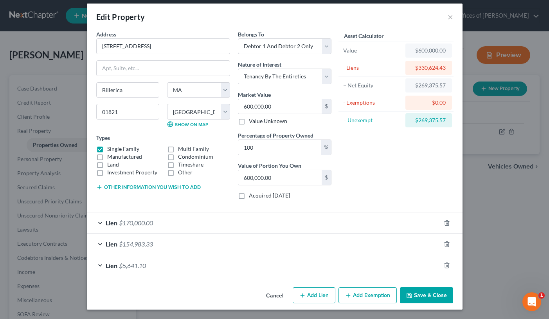
scroll to position [6, 0]
click at [355, 294] on button "Add Exemption" at bounding box center [368, 295] width 58 height 16
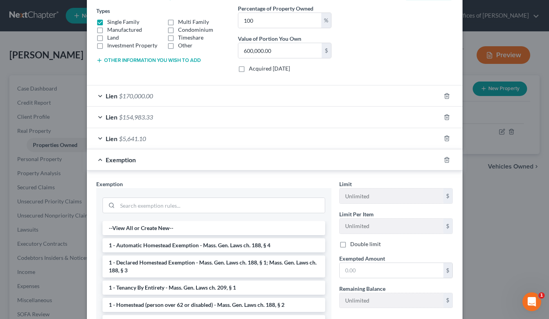
scroll to position [153, 0]
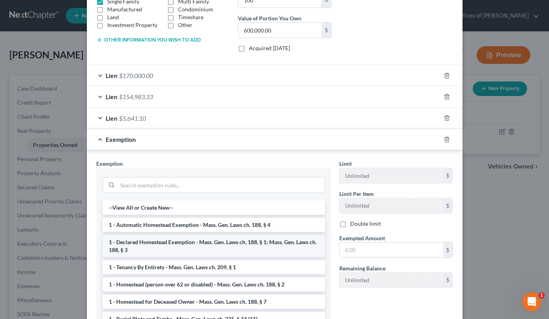
click at [204, 241] on li "1 - Declared Homestead Exemption - Mass. Gen. Laws ch. 188, § 1; Mass. Gen. Law…" at bounding box center [214, 246] width 223 height 22
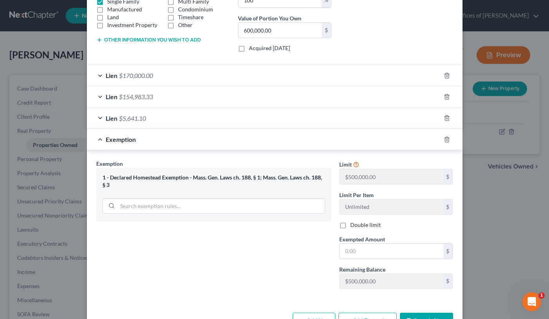
click at [350, 225] on label "Double limit" at bounding box center [365, 225] width 31 height 8
click at [353, 225] on input "Double limit" at bounding box center [355, 223] width 5 height 5
checkbox input "true"
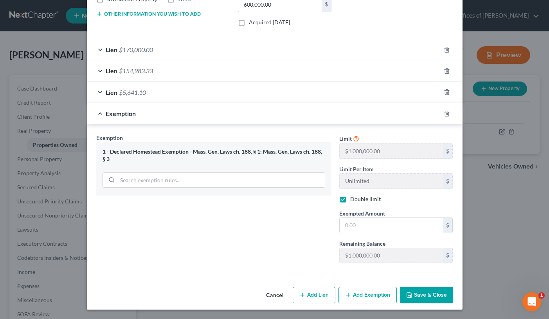
scroll to position [178, 0]
click at [426, 295] on button "Save & Close" at bounding box center [426, 295] width 53 height 16
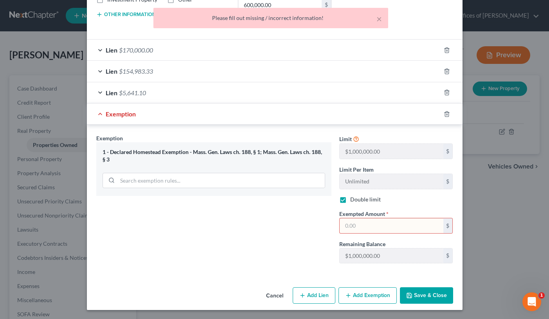
click at [398, 226] on input "text" at bounding box center [392, 225] width 104 height 15
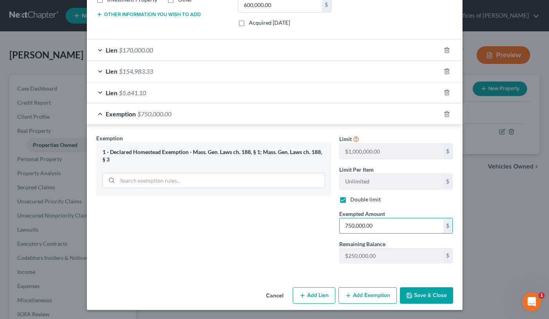
type input "750,000.00"
click at [434, 292] on button "Save & Close" at bounding box center [426, 295] width 53 height 16
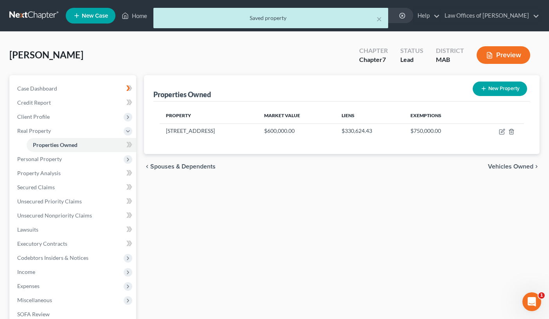
scroll to position [0, 0]
click at [504, 164] on span "Vehicles Owned" at bounding box center [510, 166] width 45 height 6
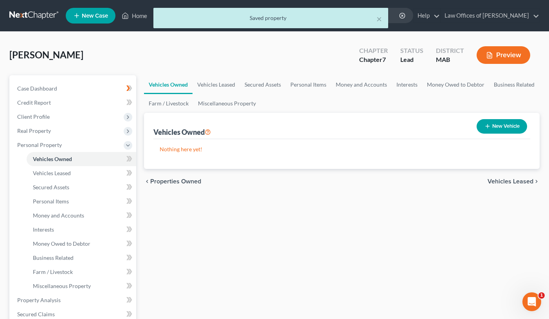
click at [501, 121] on button "New Vehicle" at bounding box center [502, 126] width 50 height 14
select select "0"
select select "2"
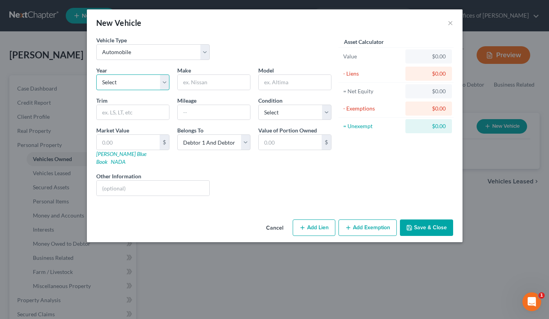
select select "14"
click at [130, 112] on input "text" at bounding box center [133, 112] width 72 height 15
click at [202, 80] on input "text" at bounding box center [214, 82] width 72 height 15
type input "Honda"
type input "CRV"
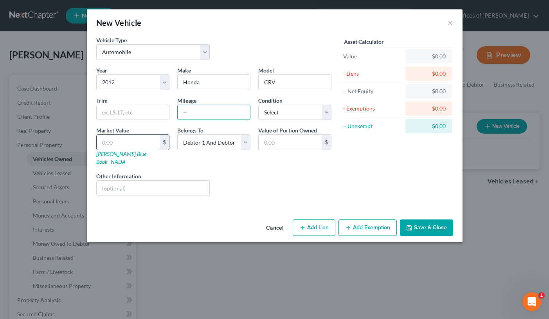
click at [139, 144] on input "text" at bounding box center [128, 142] width 63 height 15
type input "5"
type input "5.00"
type input "50"
type input "50.00"
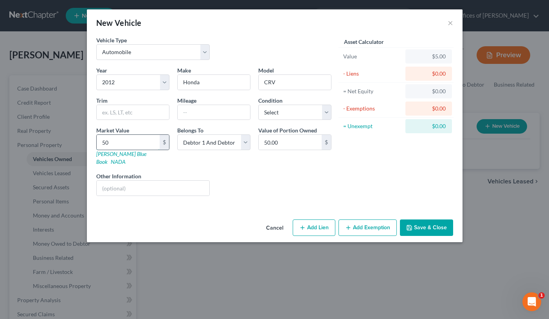
type input "500"
type input "500.00"
type input "5000"
type input "5,000.00"
type input "5,000"
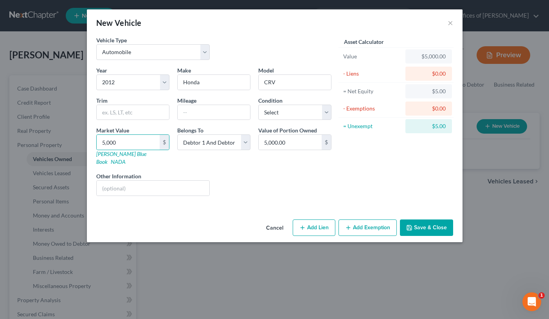
click at [368, 219] on button "Add Exemption" at bounding box center [368, 227] width 58 height 16
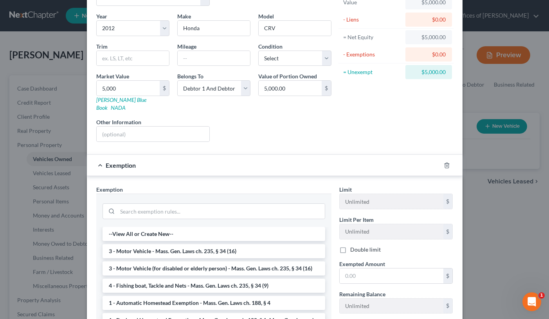
scroll to position [59, 0]
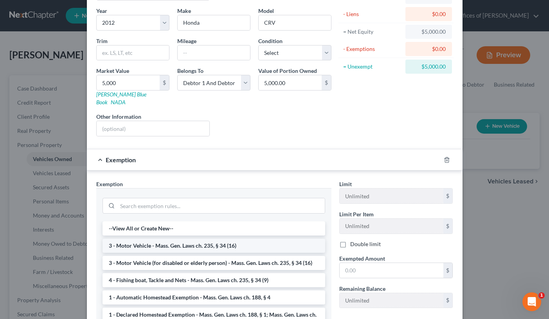
click at [223, 238] on li "3 - Motor Vehicle - Mass. Gen. Laws ch. 235, § 34 (16)" at bounding box center [214, 245] width 223 height 14
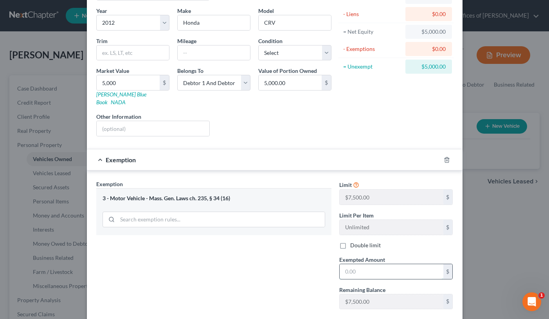
click at [363, 264] on input "text" at bounding box center [392, 271] width 104 height 15
type input "7,500"
click at [350, 241] on label "Double limit" at bounding box center [365, 245] width 31 height 8
click at [353, 241] on input "Double limit" at bounding box center [355, 243] width 5 height 5
checkbox input "true"
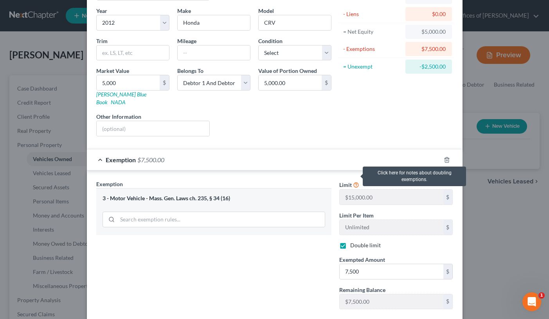
click at [355, 180] on icon at bounding box center [356, 183] width 6 height 7
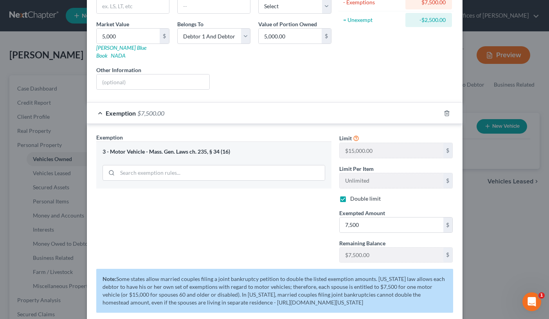
scroll to position [113, 0]
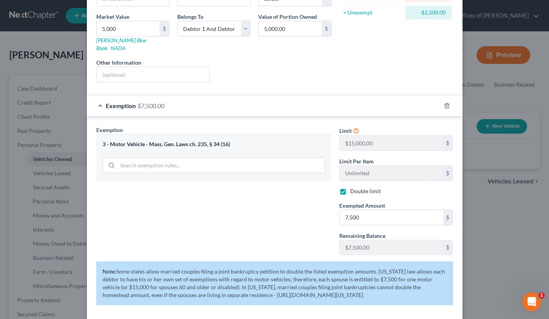
click at [293, 209] on div "Exemption Set must be selected for CA. Exemption * 3 - Motor Vehicle - Mass. Ge…" at bounding box center [213, 193] width 243 height 135
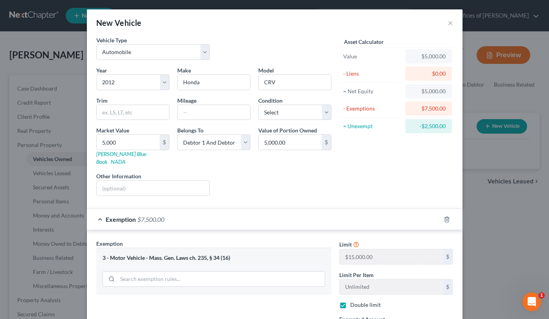
scroll to position [0, 0]
click at [448, 24] on button "×" at bounding box center [450, 22] width 5 height 9
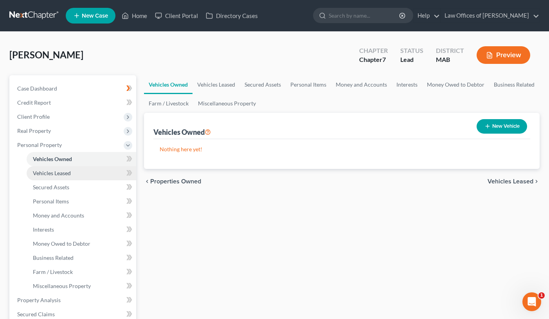
click at [79, 171] on link "Vehicles Leased" at bounding box center [82, 173] width 110 height 14
click at [79, 161] on link "Vehicles Owned" at bounding box center [82, 159] width 110 height 14
click at [222, 94] on link "Miscellaneous Property" at bounding box center [226, 103] width 67 height 19
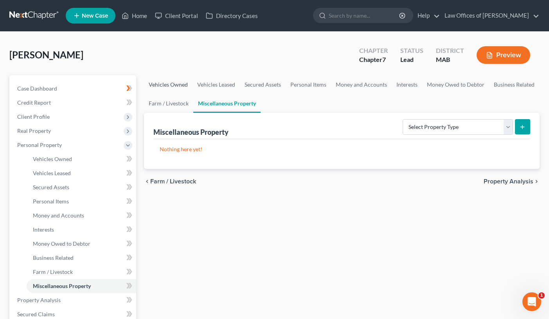
click at [175, 87] on link "Vehicles Owned" at bounding box center [168, 84] width 49 height 19
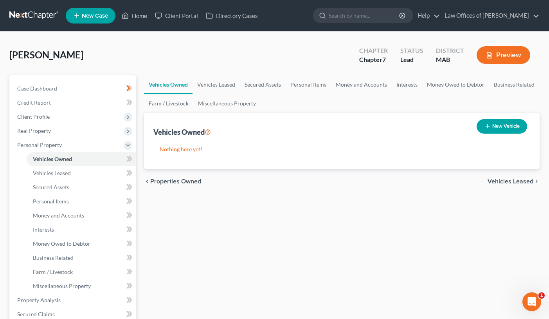
click at [488, 129] on icon "button" at bounding box center [488, 126] width 6 height 6
select select "0"
select select "2"
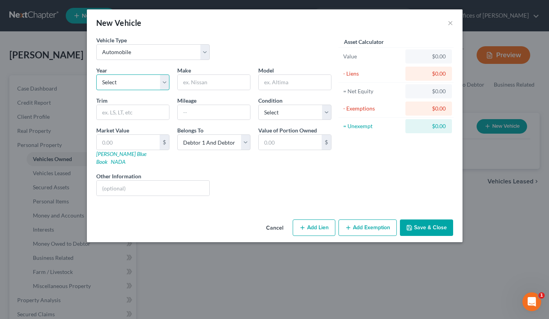
select select "14"
click at [202, 83] on input "text" at bounding box center [214, 82] width 72 height 15
type input "Honda"
type input "CR-V"
select select "2"
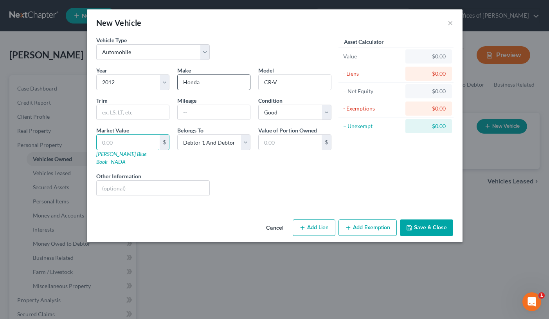
type input "4"
type input "4.00"
click at [412, 225] on icon "button" at bounding box center [409, 227] width 5 height 5
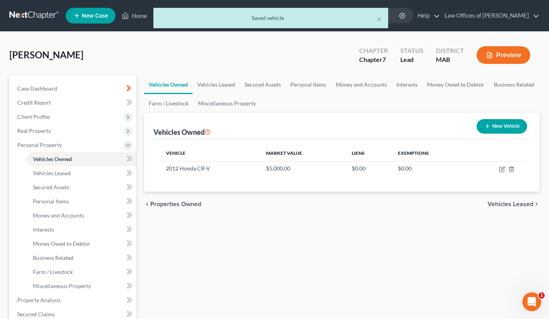
click at [490, 128] on button "New Vehicle" at bounding box center [502, 126] width 50 height 14
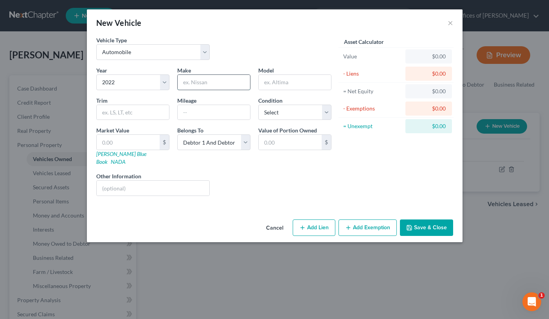
click at [190, 84] on input "text" at bounding box center [214, 82] width 72 height 15
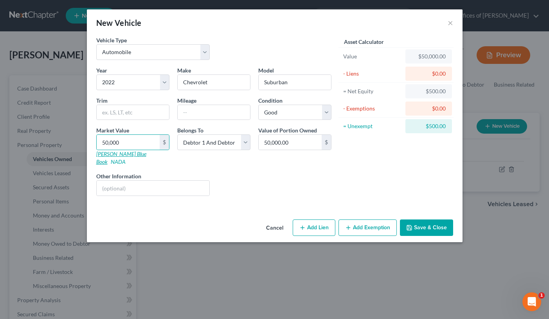
click at [124, 153] on link "[PERSON_NAME] Blue Book" at bounding box center [121, 157] width 50 height 14
click at [321, 221] on button "Add Lien" at bounding box center [314, 227] width 43 height 16
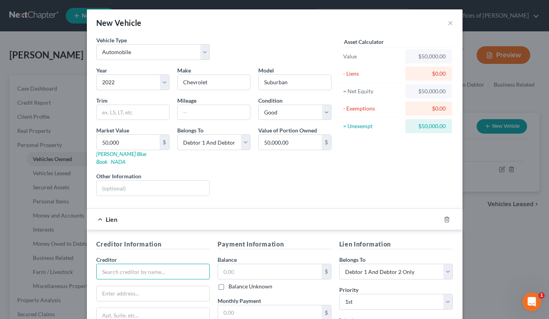
click at [156, 263] on input "text" at bounding box center [153, 271] width 114 height 16
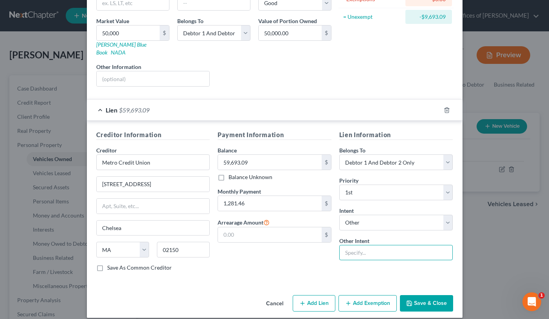
click at [358, 245] on input "text" at bounding box center [396, 253] width 114 height 16
click at [327, 297] on button "Add Lien" at bounding box center [314, 303] width 43 height 16
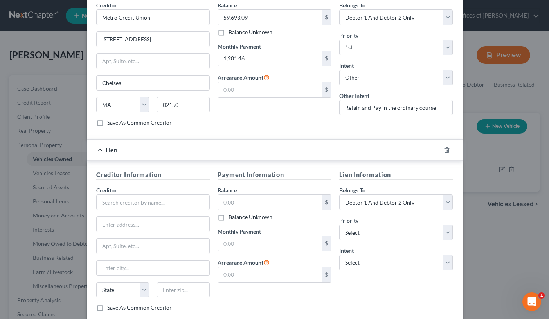
scroll to position [260, 0]
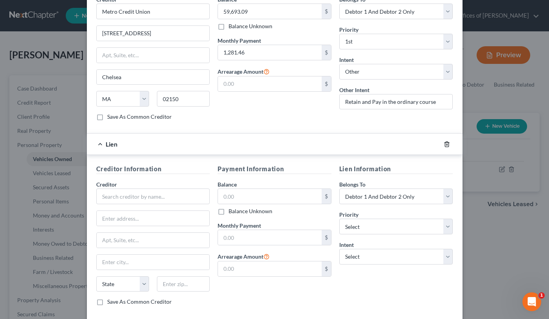
click at [449, 141] on icon "button" at bounding box center [447, 144] width 6 height 6
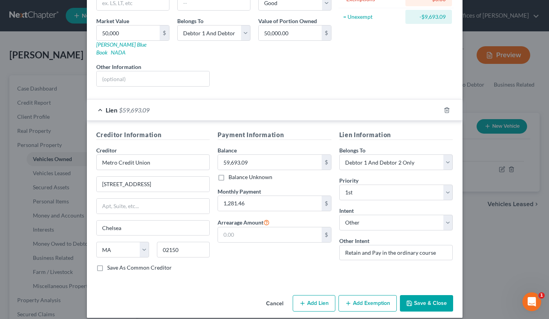
click at [352, 295] on button "Add Exemption" at bounding box center [368, 303] width 58 height 16
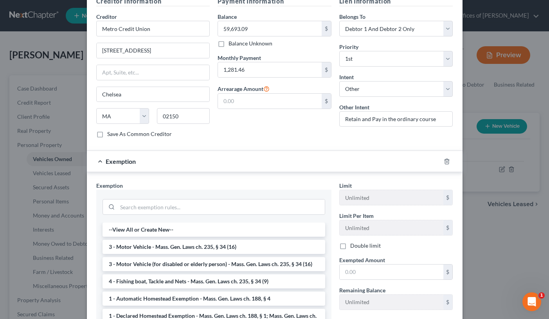
scroll to position [256, 0]
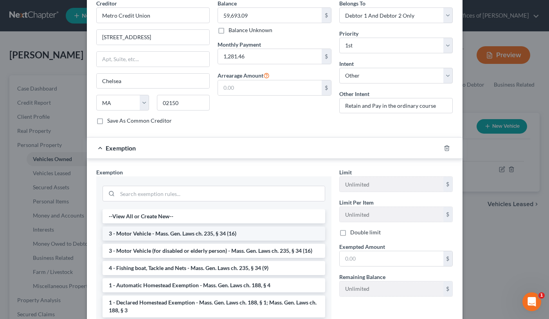
click at [202, 226] on li "3 - Motor Vehicle - Mass. Gen. Laws ch. 235, § 34 (16)" at bounding box center [214, 233] width 223 height 14
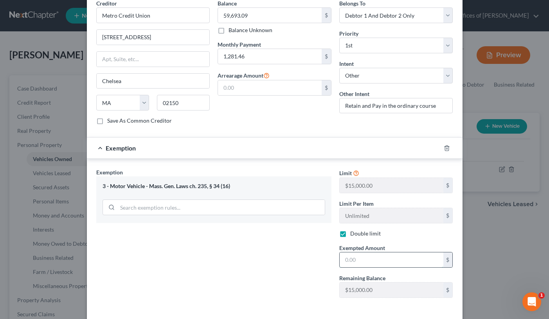
click at [366, 256] on input "text" at bounding box center [392, 259] width 104 height 15
click at [358, 252] on input "text" at bounding box center [392, 259] width 104 height 15
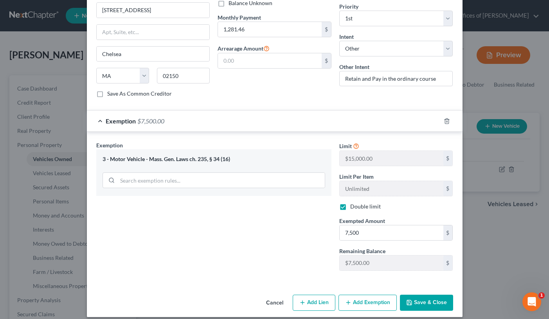
scroll to position [283, 0]
click at [423, 295] on button "Save & Close" at bounding box center [426, 303] width 53 height 16
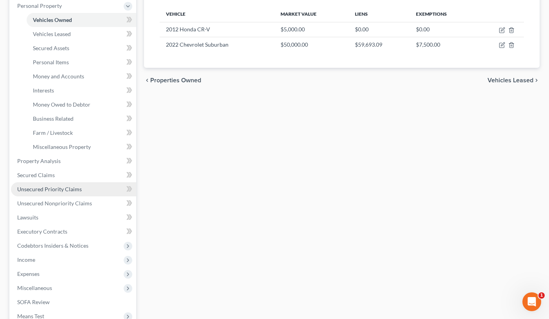
scroll to position [139, 0]
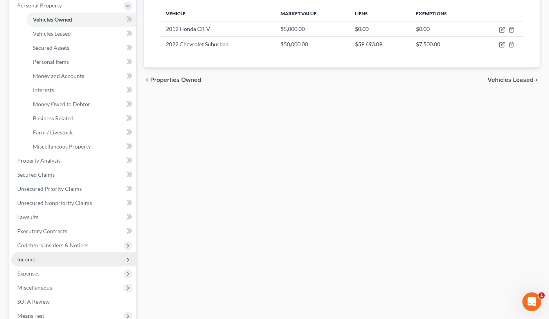
click at [46, 261] on span "Income" at bounding box center [73, 259] width 125 height 14
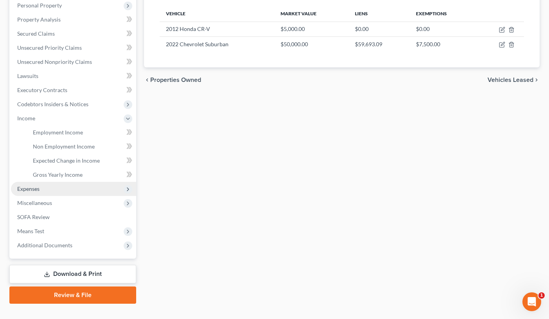
click at [44, 184] on span "Expenses" at bounding box center [73, 189] width 125 height 14
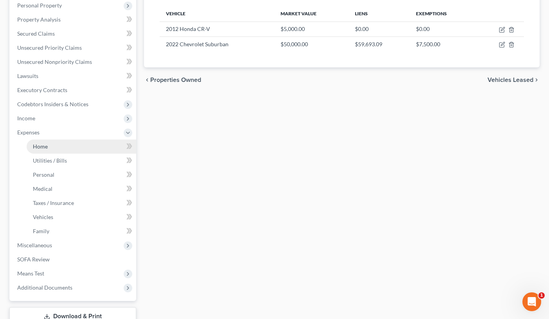
click at [58, 148] on link "Home" at bounding box center [82, 146] width 110 height 14
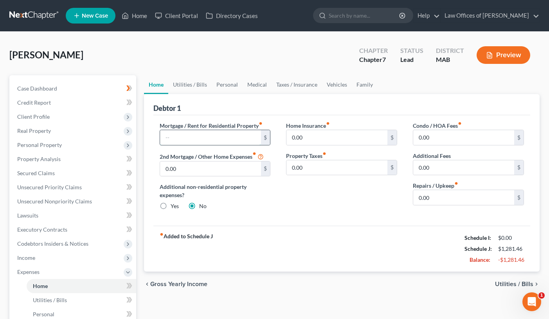
click at [189, 135] on input "text" at bounding box center [210, 137] width 101 height 15
drag, startPoint x: 434, startPoint y: 198, endPoint x: 416, endPoint y: 198, distance: 17.2
click at [416, 198] on input "0.00" at bounding box center [463, 197] width 101 height 15
click at [192, 86] on link "Utilities / Bills" at bounding box center [189, 84] width 43 height 19
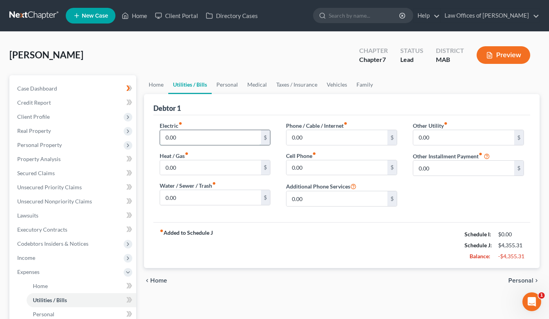
click at [191, 142] on input "0.00" at bounding box center [210, 137] width 101 height 15
drag, startPoint x: 191, startPoint y: 142, endPoint x: 158, endPoint y: 139, distance: 33.4
click at [158, 139] on div "Electric fiber_manual_record 0.00 $ Heat / Gas fiber_manual_record 0.00 $ Water…" at bounding box center [215, 166] width 127 height 91
click at [185, 138] on input "800" at bounding box center [210, 137] width 101 height 15
drag, startPoint x: 180, startPoint y: 137, endPoint x: 156, endPoint y: 137, distance: 24.3
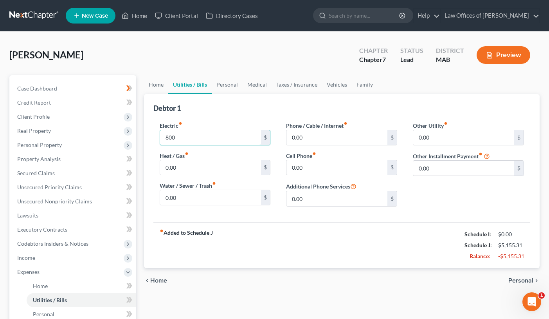
click at [156, 137] on div "Electric fiber_manual_record 800 $ Heat / Gas fiber_manual_record 0.00 $ Water …" at bounding box center [215, 166] width 127 height 91
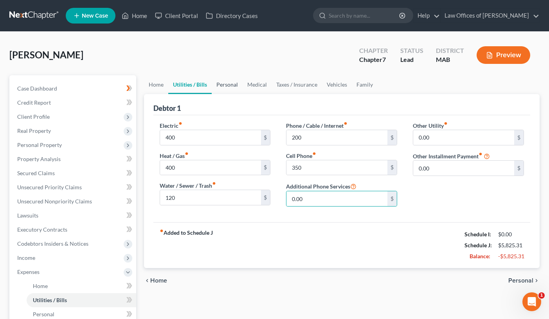
click at [223, 85] on link "Personal" at bounding box center [227, 84] width 31 height 19
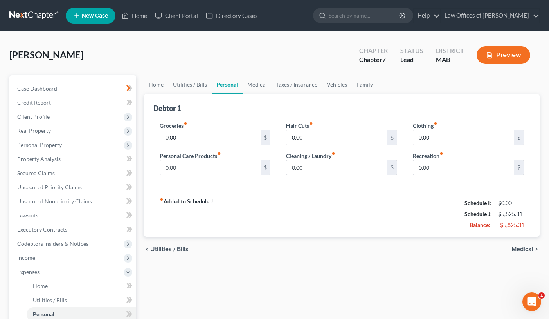
click at [202, 138] on input "0.00" at bounding box center [210, 137] width 101 height 15
drag, startPoint x: 202, startPoint y: 138, endPoint x: 164, endPoint y: 137, distance: 38.4
click at [164, 137] on input "0.00" at bounding box center [210, 137] width 101 height 15
click at [310, 166] on input "0.00" at bounding box center [336, 167] width 101 height 15
click at [257, 86] on link "Medical" at bounding box center [257, 84] width 29 height 19
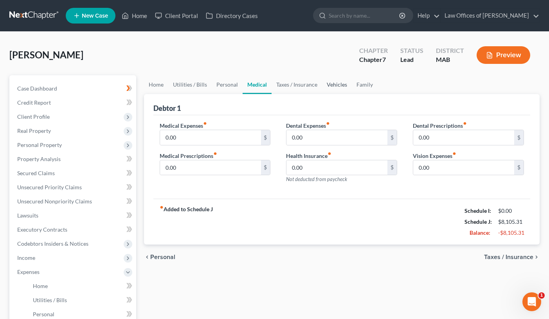
click at [335, 85] on link "Vehicles" at bounding box center [337, 84] width 30 height 19
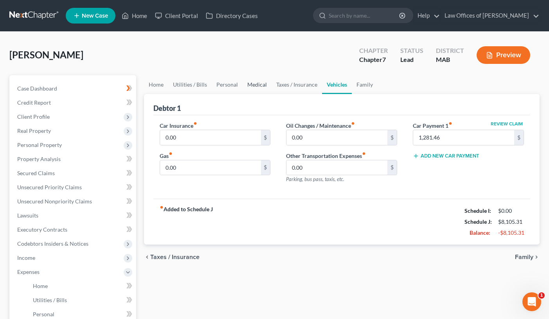
click at [250, 88] on link "Medical" at bounding box center [257, 84] width 29 height 19
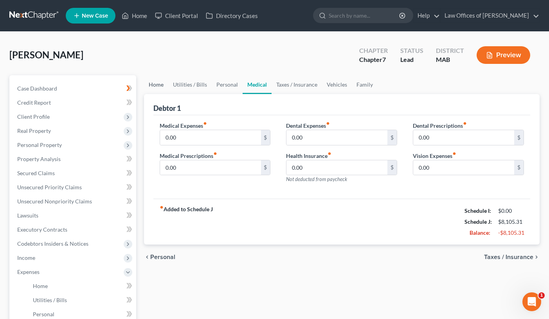
click at [157, 86] on link "Home" at bounding box center [156, 84] width 24 height 19
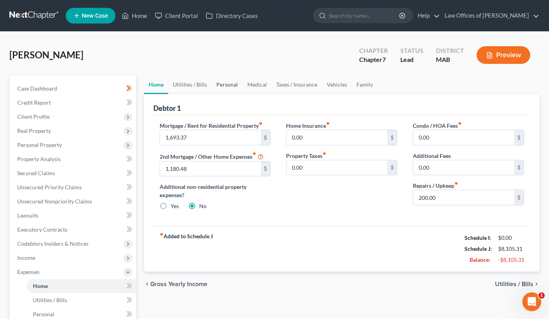
click at [224, 85] on link "Personal" at bounding box center [227, 84] width 31 height 19
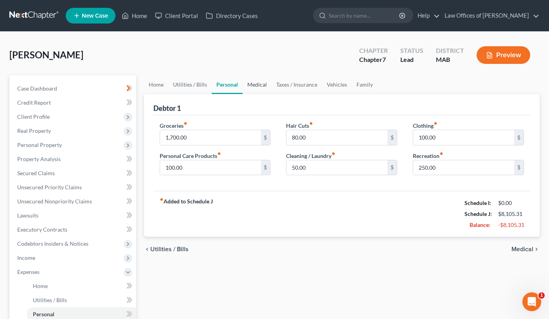
click at [253, 88] on link "Medical" at bounding box center [257, 84] width 29 height 19
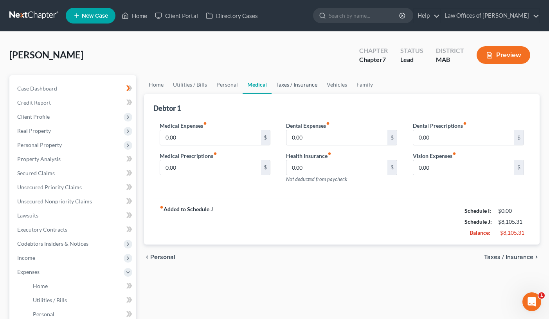
click at [303, 84] on link "Taxes / Insurance" at bounding box center [297, 84] width 50 height 19
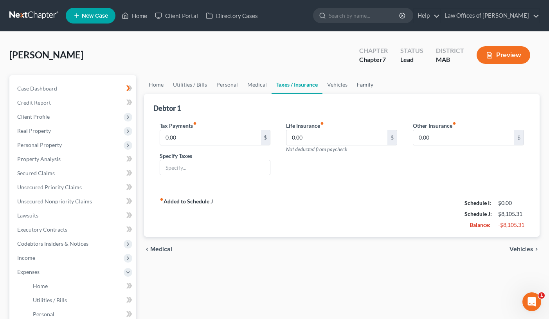
click at [365, 86] on link "Family" at bounding box center [365, 84] width 26 height 19
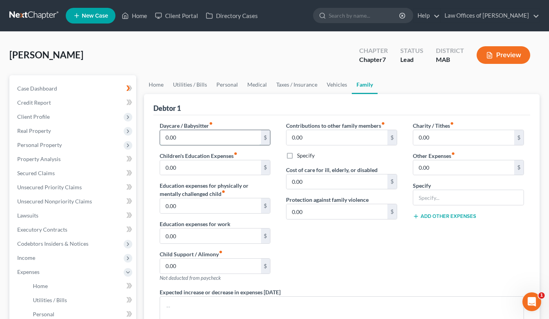
click at [217, 141] on input "0.00" at bounding box center [210, 137] width 101 height 15
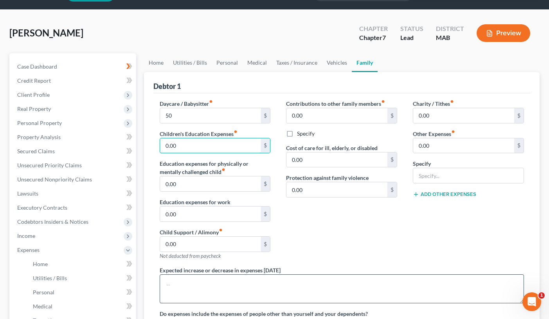
scroll to position [12, 0]
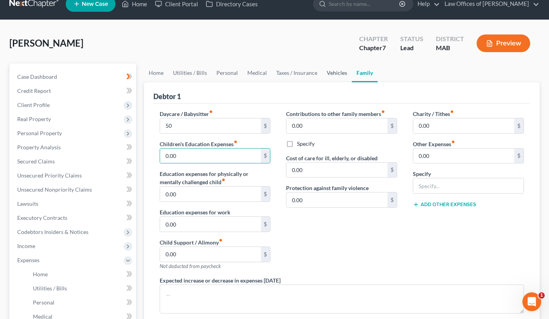
click at [337, 75] on link "Vehicles" at bounding box center [337, 72] width 30 height 19
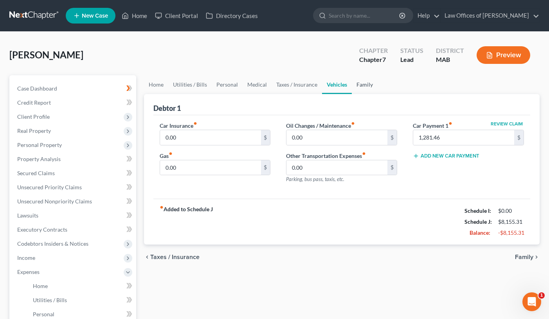
click at [361, 80] on link "Family" at bounding box center [365, 84] width 26 height 19
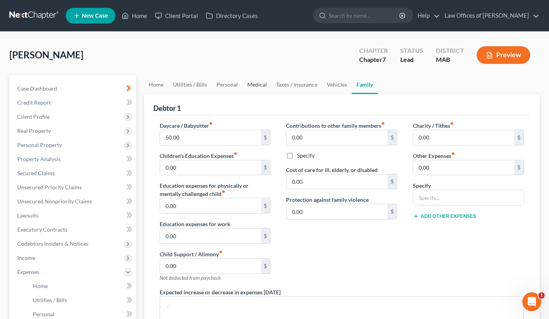
click at [256, 84] on link "Medical" at bounding box center [257, 84] width 29 height 19
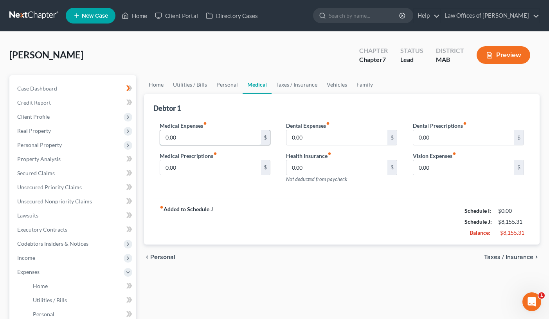
click at [195, 135] on input "0.00" at bounding box center [210, 137] width 101 height 15
drag, startPoint x: 195, startPoint y: 135, endPoint x: 161, endPoint y: 141, distance: 34.9
click at [161, 141] on input "0.00" at bounding box center [210, 137] width 101 height 15
click at [296, 87] on link "Taxes / Insurance" at bounding box center [297, 84] width 50 height 19
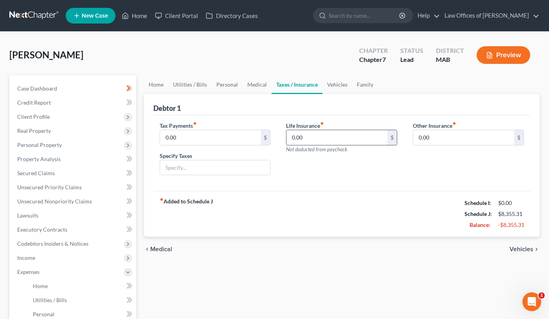
click at [308, 139] on input "0.00" at bounding box center [336, 137] width 101 height 15
click at [335, 81] on link "Vehicles" at bounding box center [337, 84] width 30 height 19
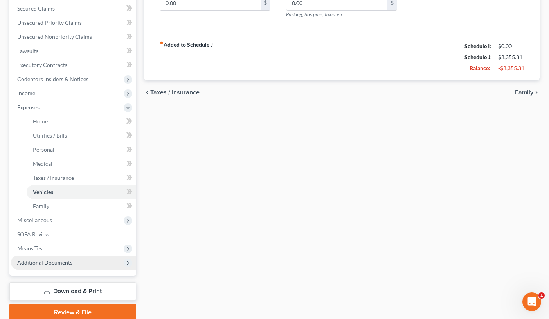
scroll to position [166, 0]
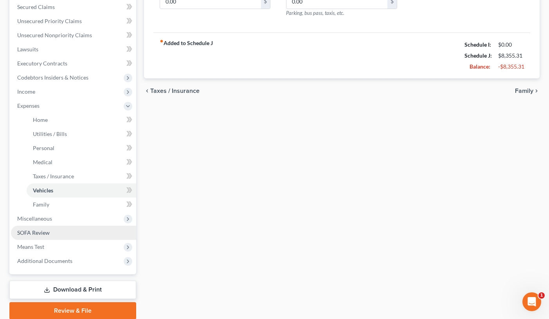
click at [52, 233] on link "SOFA Review" at bounding box center [73, 232] width 125 height 14
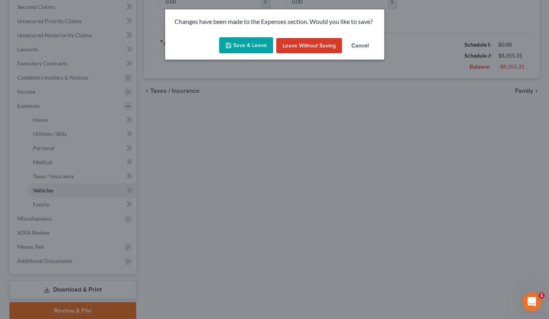
click at [235, 40] on button "Save & Leave" at bounding box center [246, 45] width 54 height 16
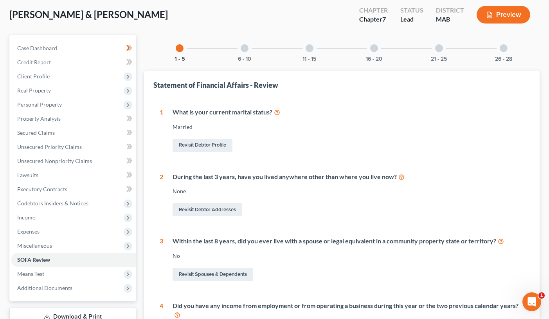
scroll to position [48, 0]
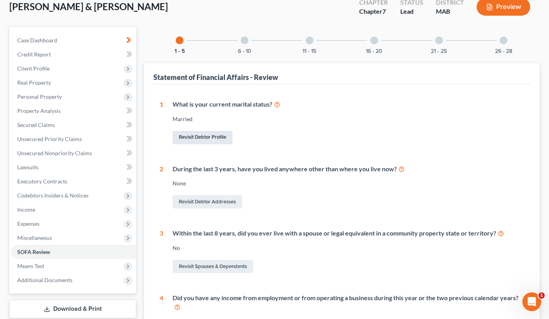
click at [217, 138] on link "Revisit Debtor Profile" at bounding box center [203, 137] width 60 height 13
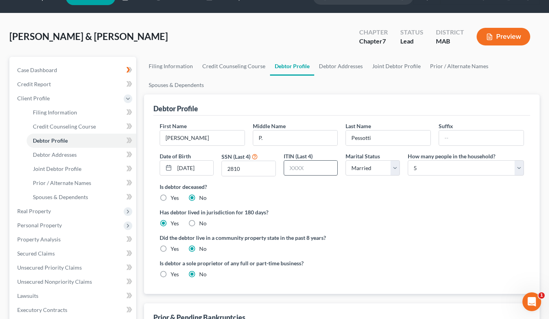
scroll to position [22, 0]
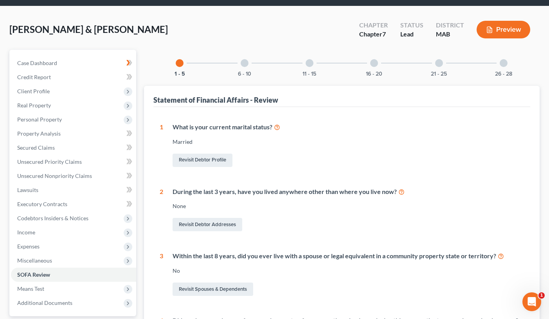
scroll to position [20, 0]
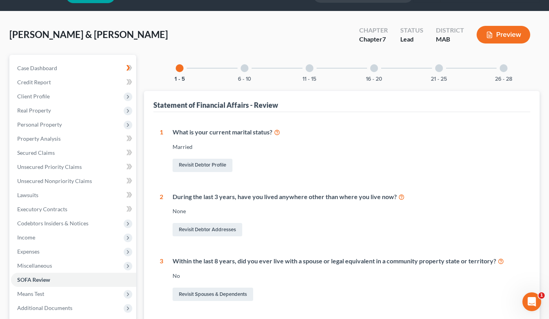
click at [247, 68] on div at bounding box center [245, 68] width 8 height 8
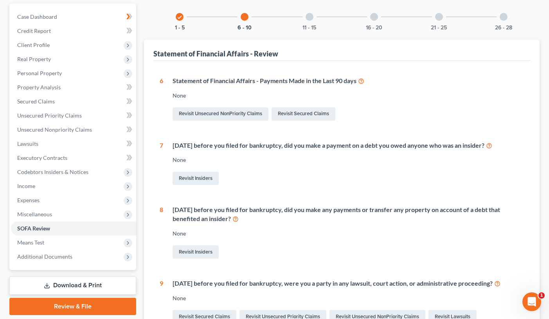
scroll to position [76, 0]
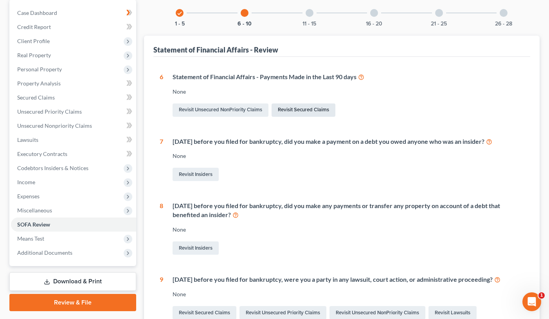
click at [299, 113] on link "Revisit Secured Claims" at bounding box center [304, 109] width 64 height 13
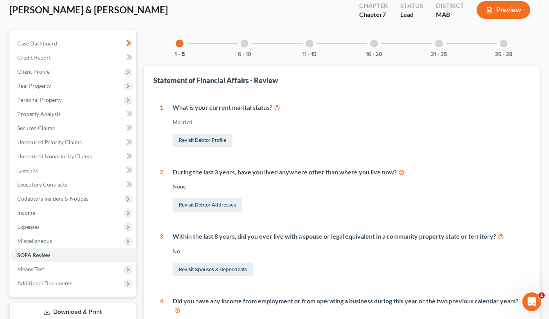
scroll to position [42, 0]
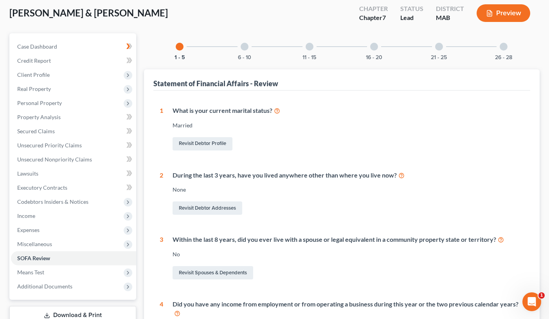
click at [317, 55] on div "11 - 15" at bounding box center [309, 46] width 27 height 27
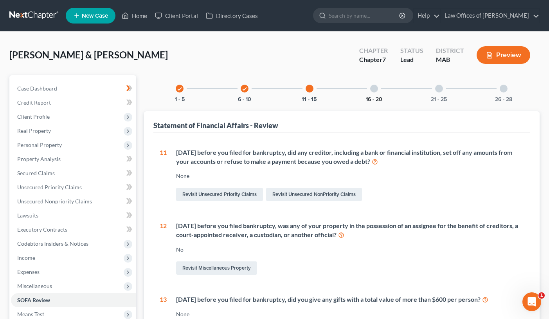
scroll to position [0, 0]
click at [375, 90] on div at bounding box center [374, 89] width 8 height 8
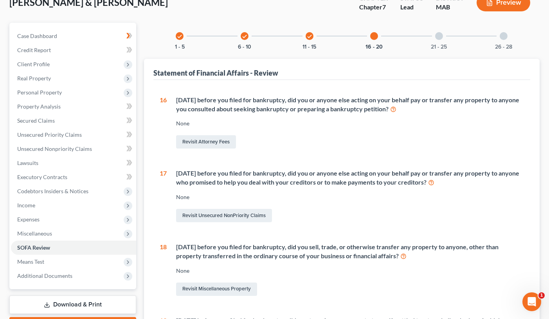
scroll to position [46, 0]
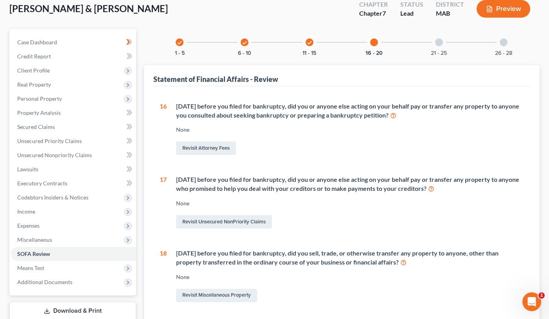
click at [440, 46] on div at bounding box center [439, 42] width 8 height 8
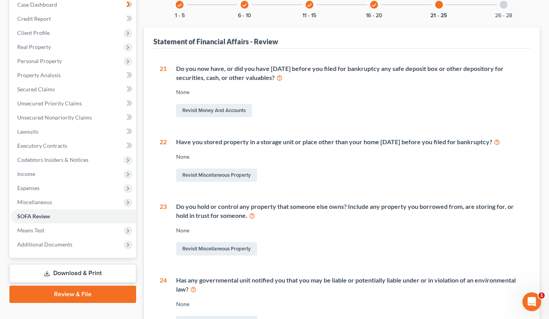
scroll to position [76, 0]
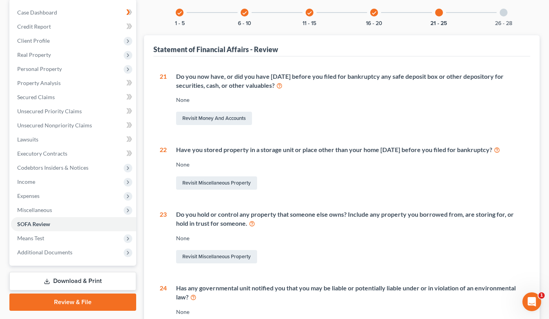
click at [504, 18] on div "26 - 28" at bounding box center [503, 12] width 27 height 27
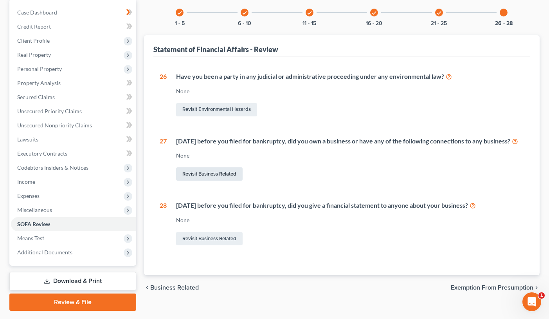
click at [212, 180] on link "Revisit Business Related" at bounding box center [209, 173] width 67 height 13
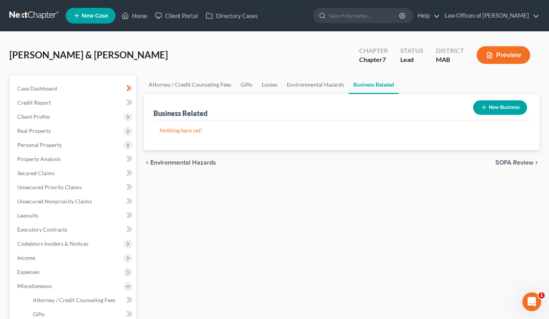
click at [486, 108] on button "New Business" at bounding box center [500, 107] width 54 height 14
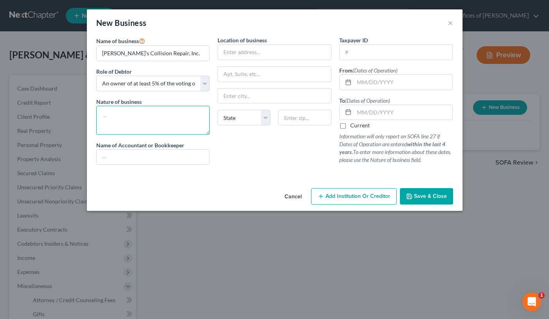
click at [148, 119] on textarea at bounding box center [153, 120] width 114 height 29
click at [101, 117] on textarea "Auto body shop" at bounding box center [153, 120] width 114 height 29
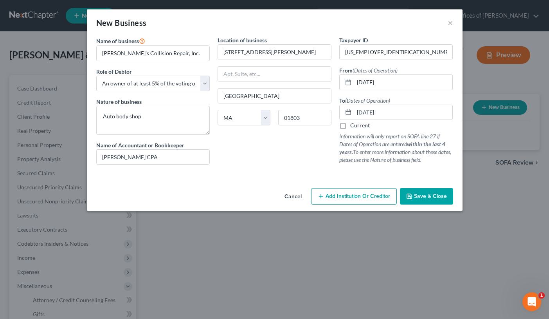
click at [428, 196] on span "Save & Close" at bounding box center [430, 196] width 33 height 7
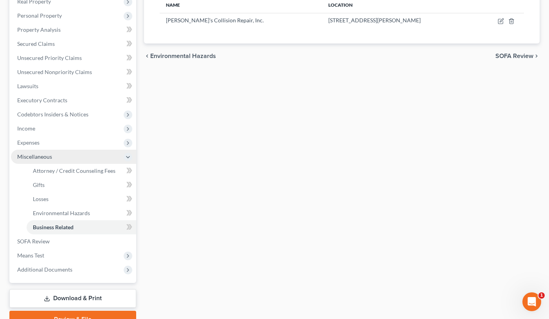
scroll to position [130, 0]
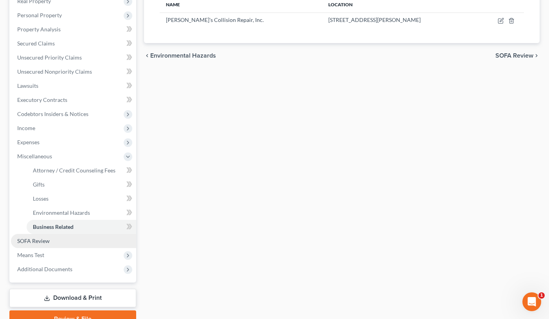
click at [45, 242] on span "SOFA Review" at bounding box center [33, 240] width 32 height 7
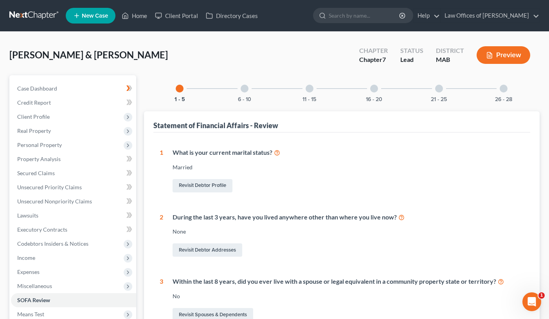
click at [502, 90] on div at bounding box center [504, 89] width 8 height 8
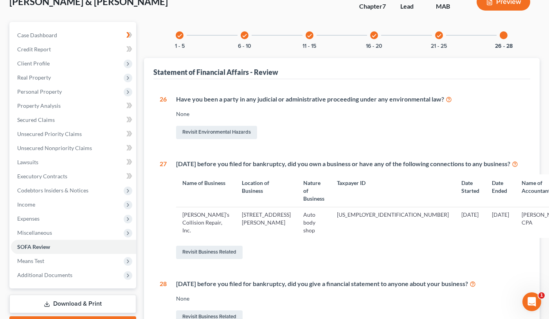
scroll to position [53, 0]
click at [441, 38] on icon "check" at bounding box center [438, 35] width 5 height 5
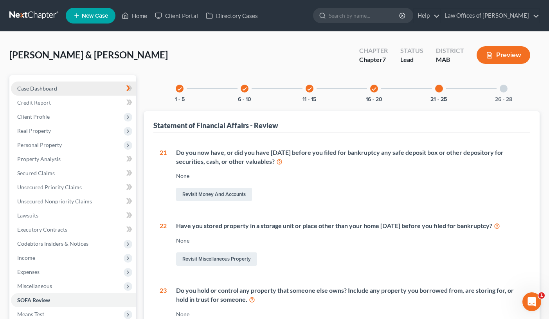
scroll to position [0, 0]
click at [59, 87] on link "Case Dashboard" at bounding box center [73, 88] width 125 height 14
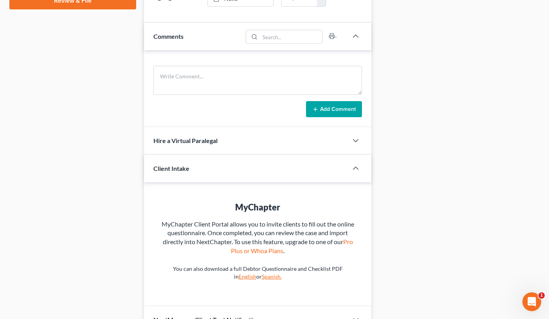
scroll to position [377, 0]
